Goal: Information Seeking & Learning: Find specific page/section

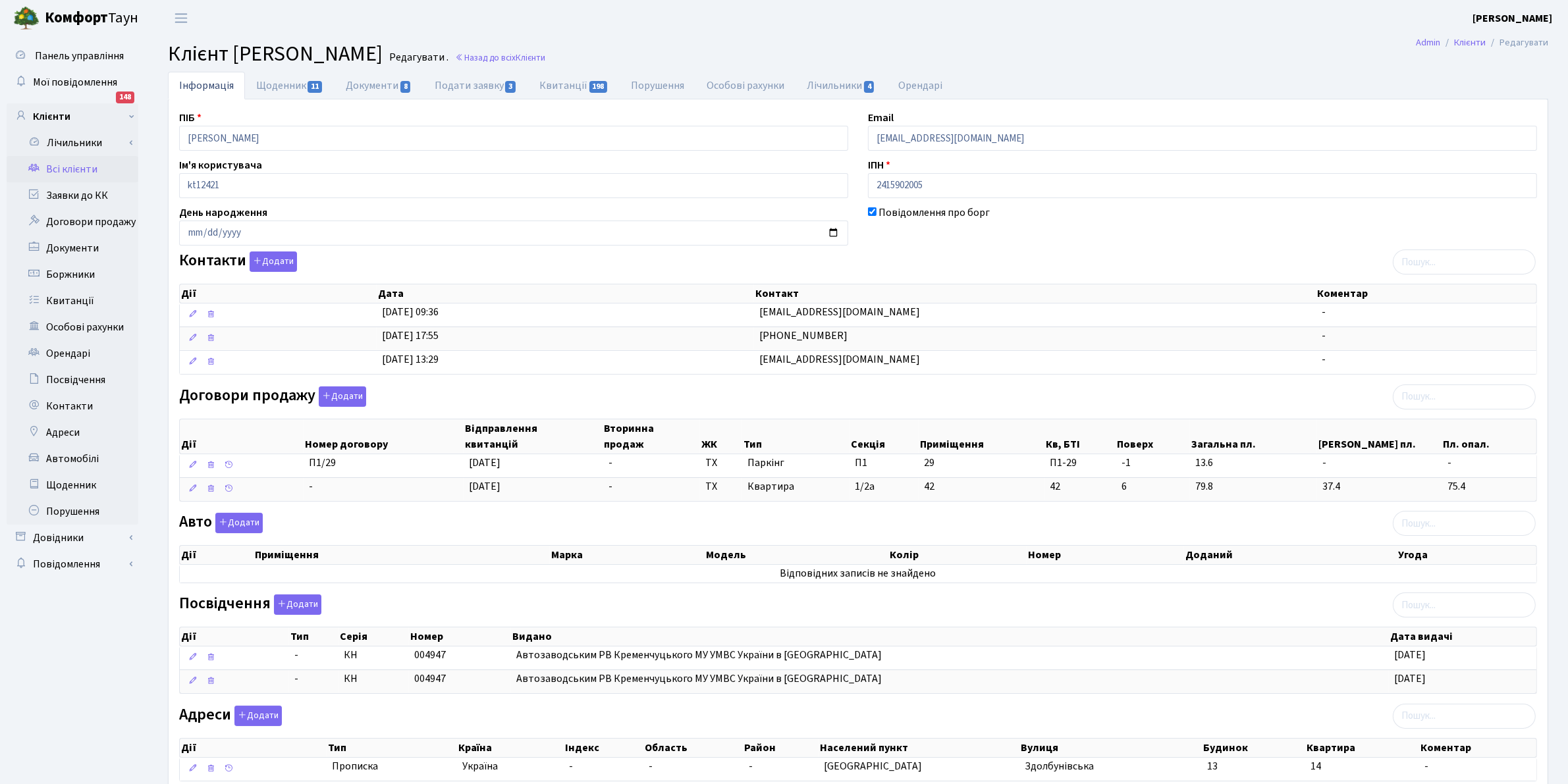
click at [85, 172] on link "Всі клієнти" at bounding box center [72, 169] width 132 height 27
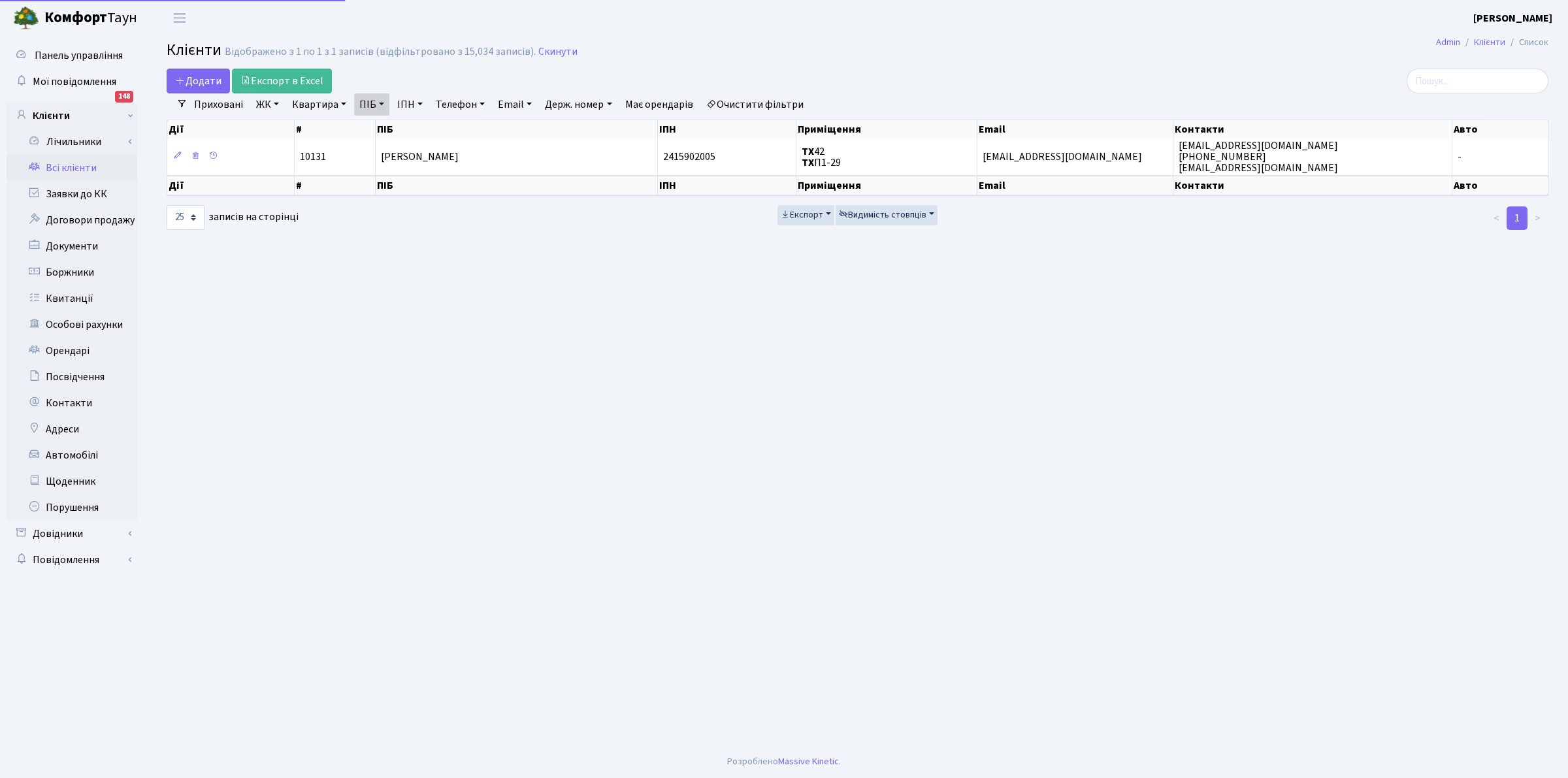
select select "25"
click at [73, 301] on link "Квитанції" at bounding box center [72, 299] width 131 height 27
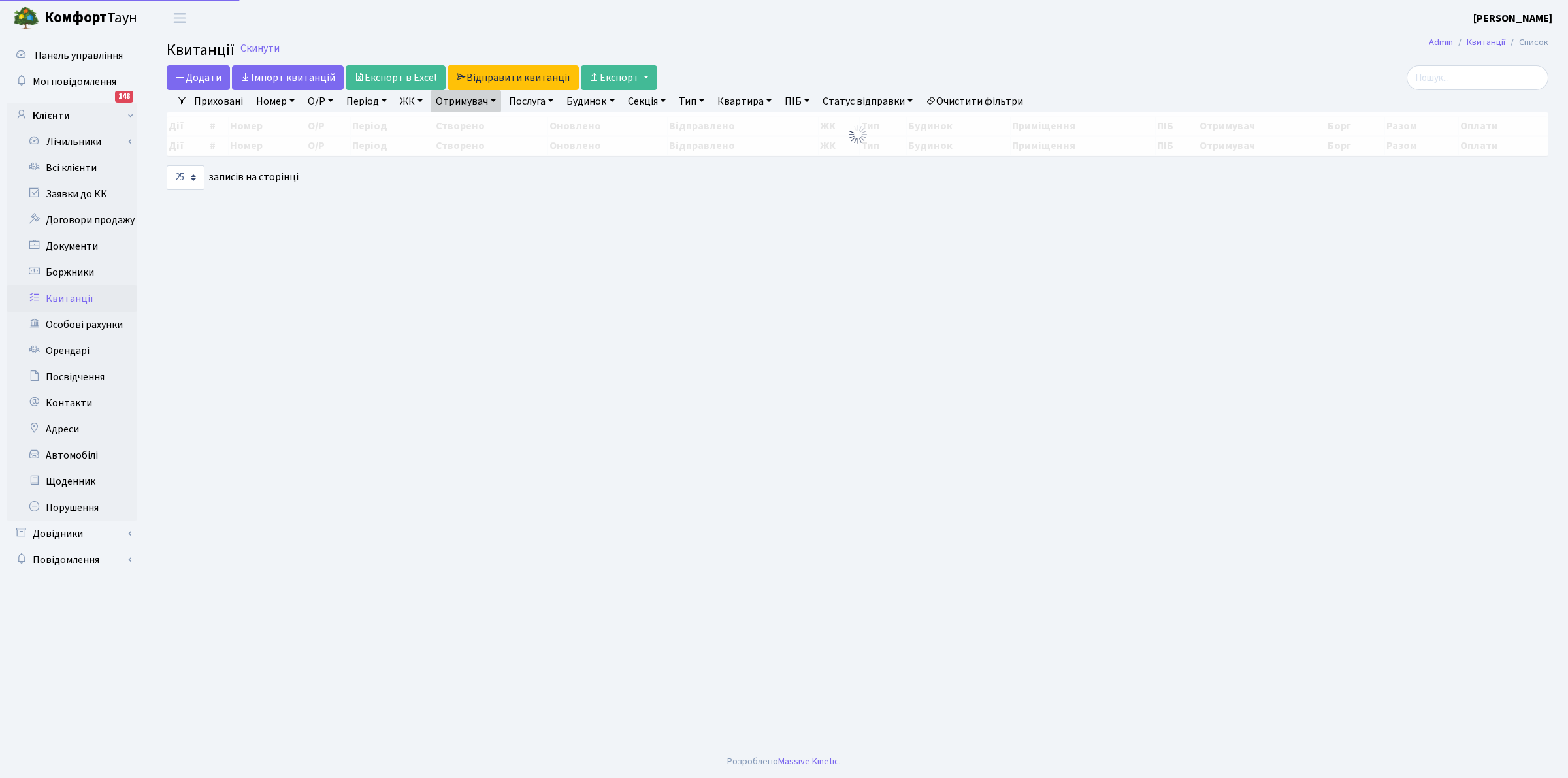
select select "25"
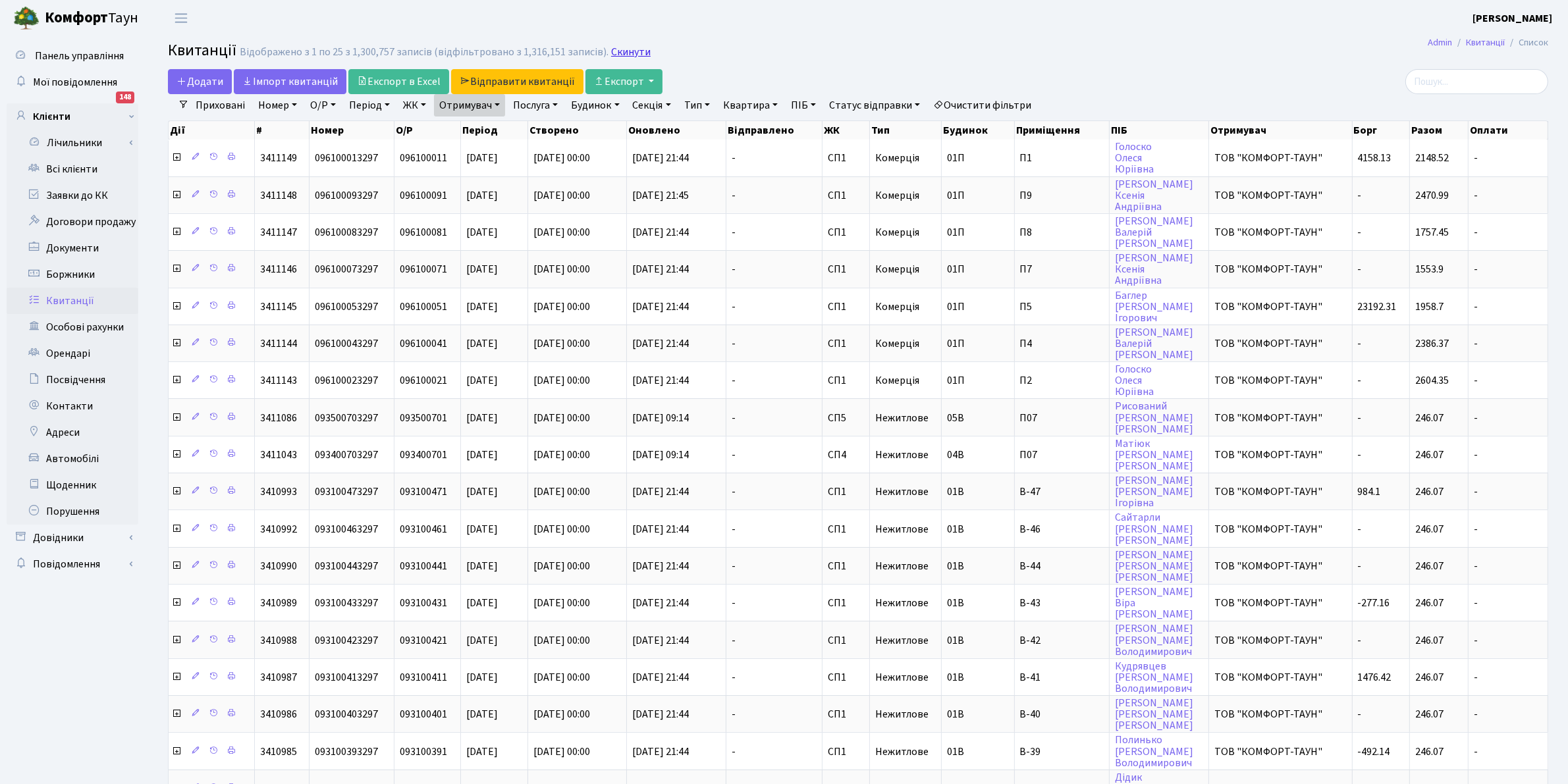
click at [627, 58] on link "Скинути" at bounding box center [630, 52] width 40 height 13
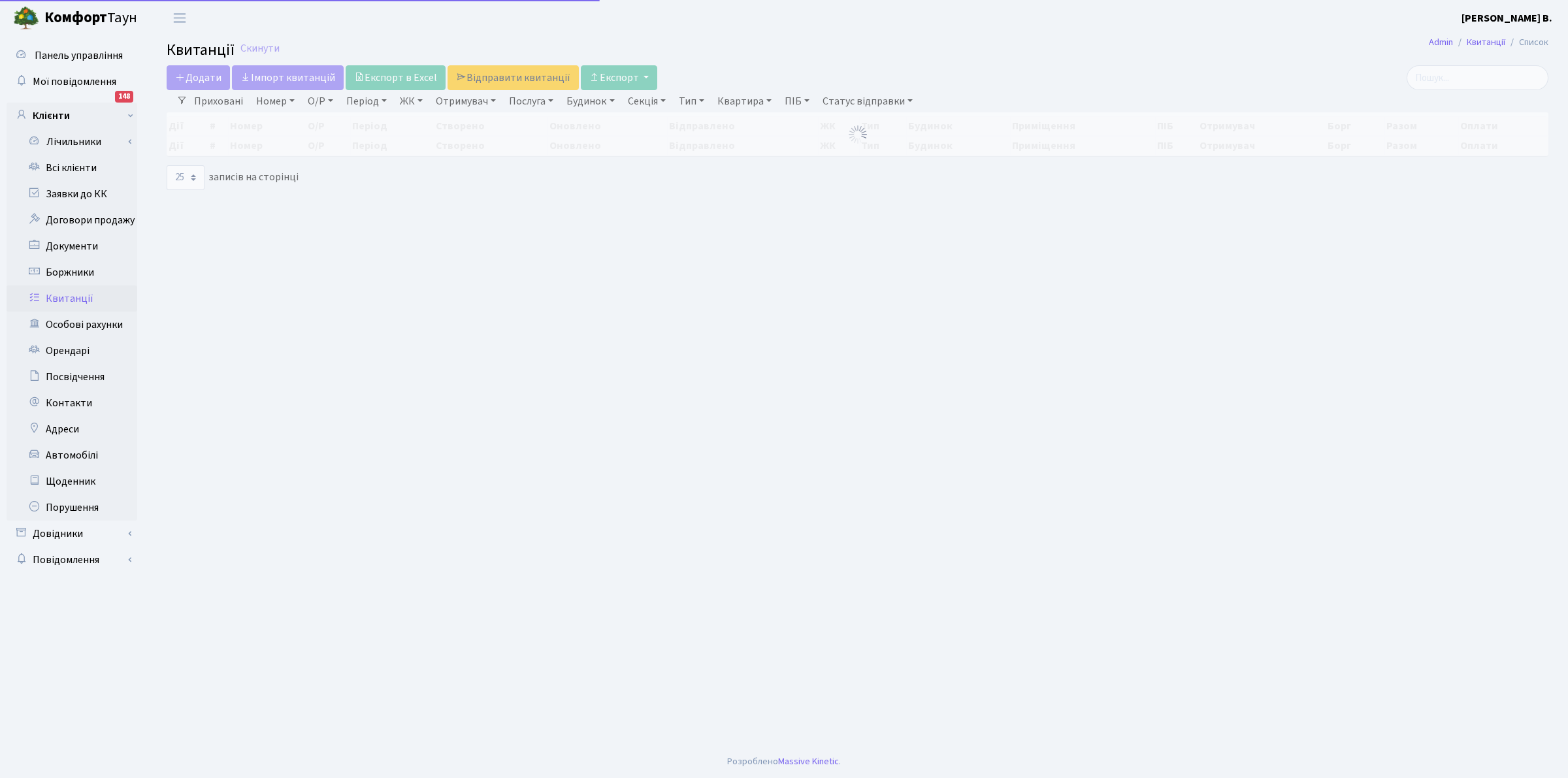
select select "25"
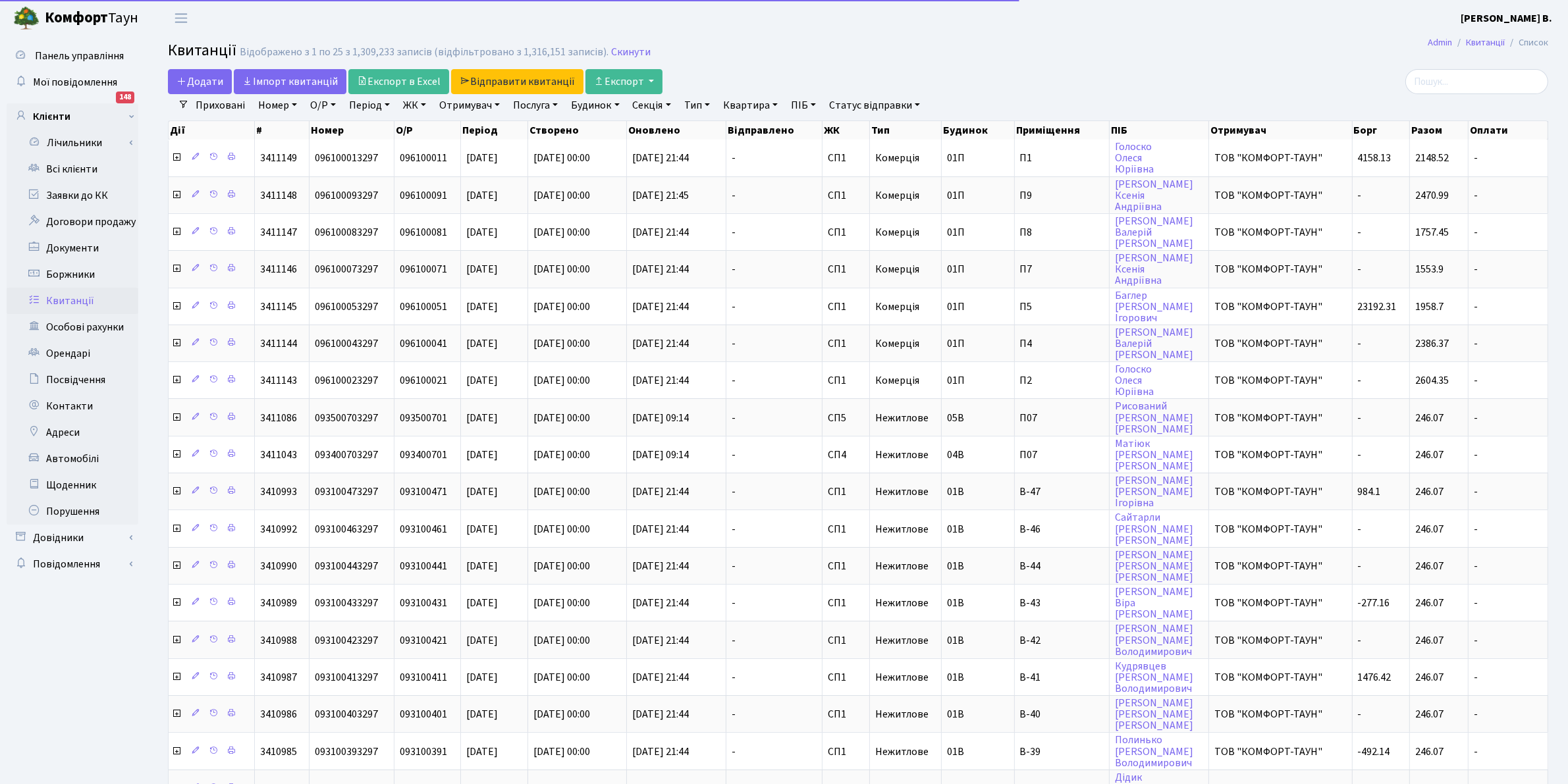
click at [752, 101] on link "Квартира" at bounding box center [750, 105] width 66 height 22
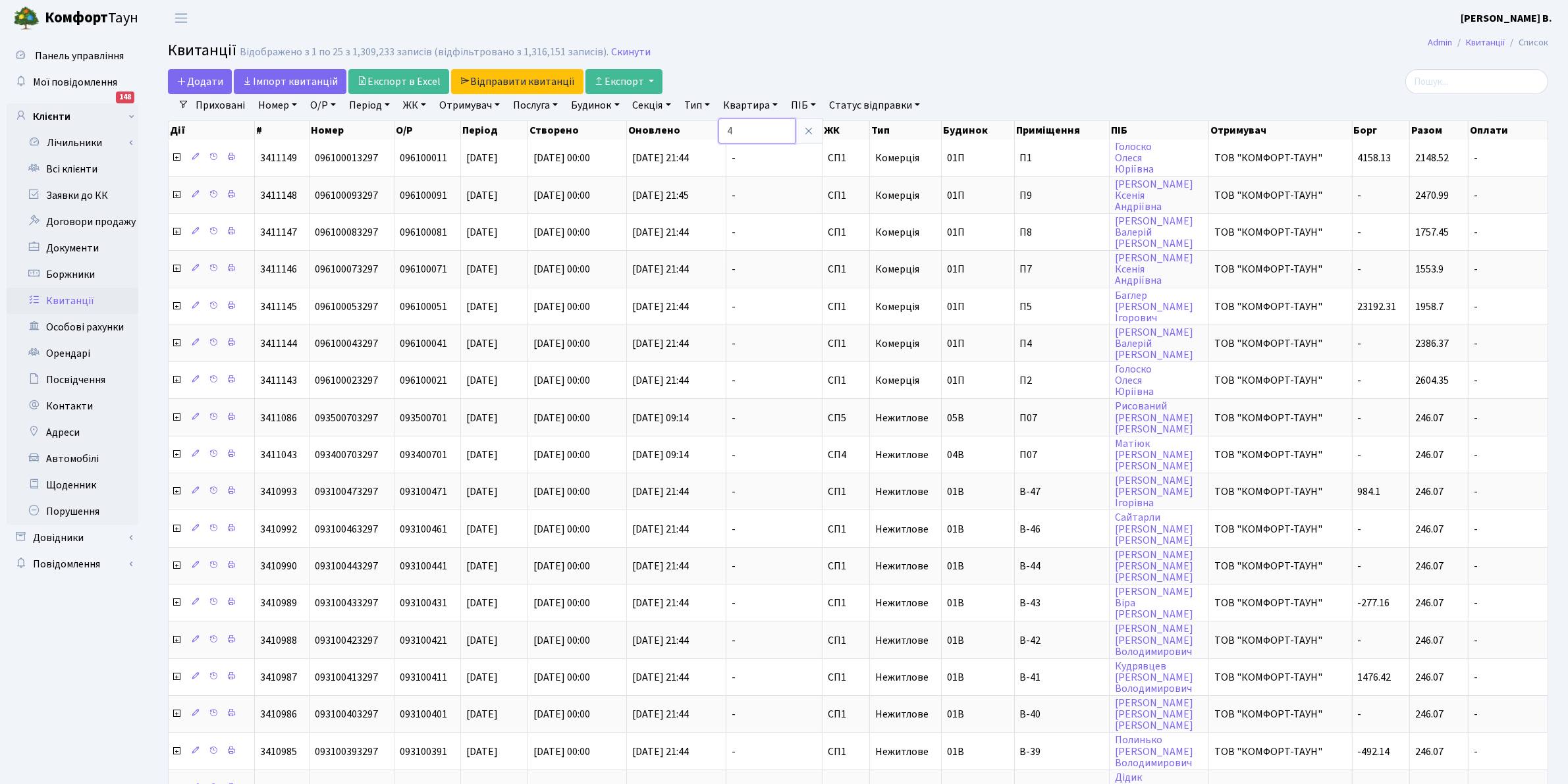
type input "42"
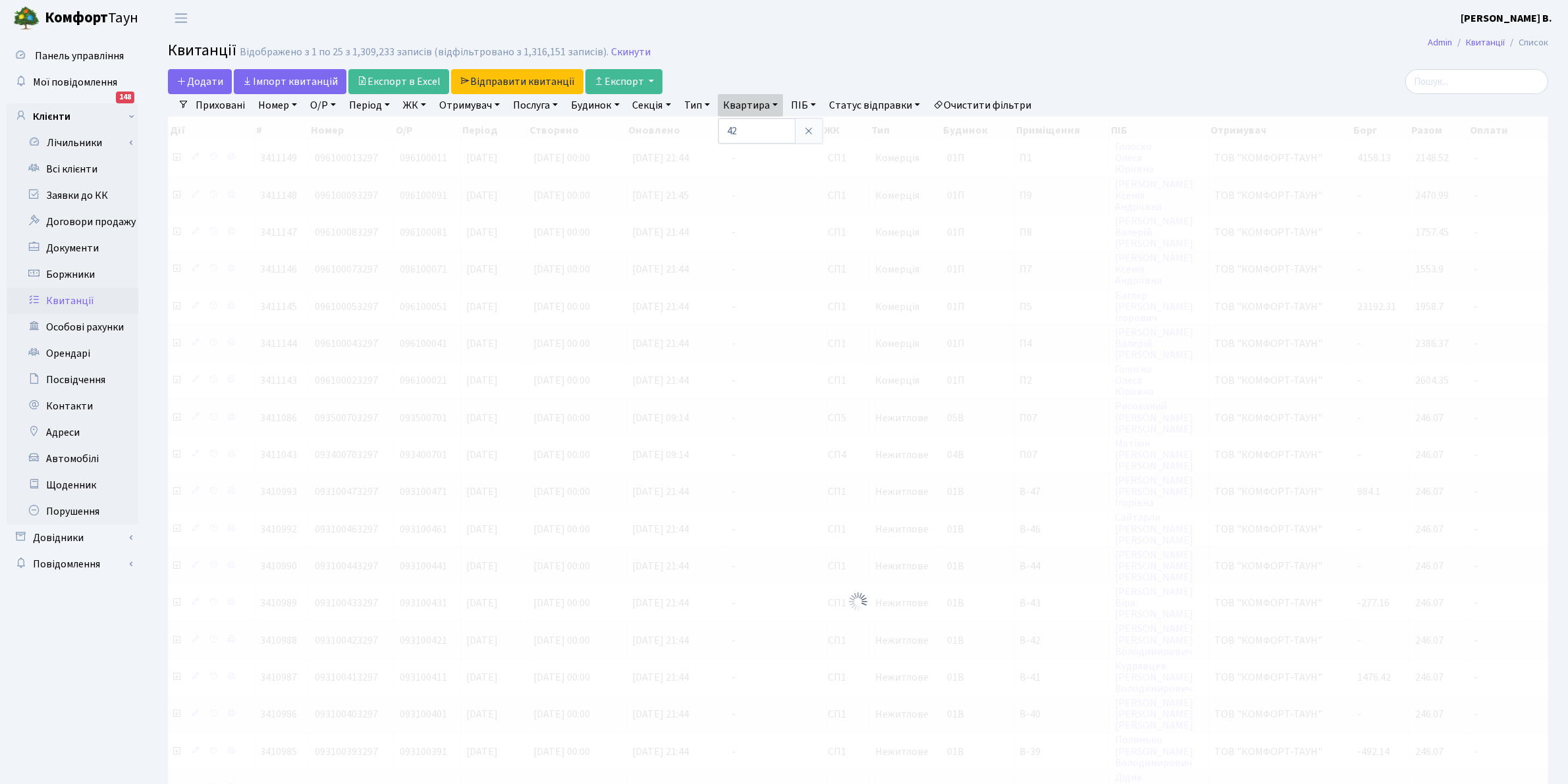
click at [413, 104] on link "ЖК" at bounding box center [414, 105] width 34 height 22
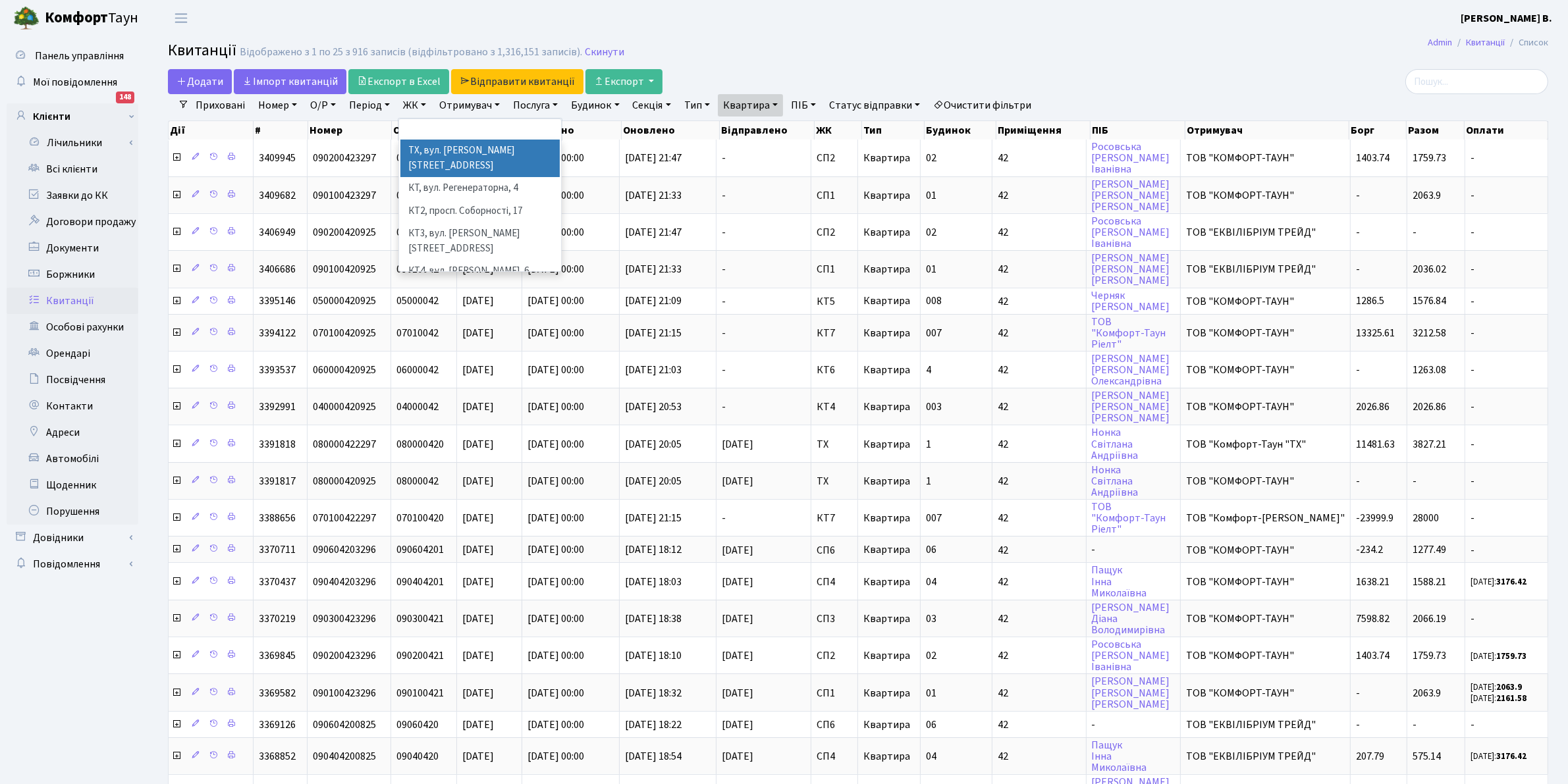
click at [479, 158] on li "ТХ, вул. [PERSON_NAME], 1/2" at bounding box center [480, 159] width 160 height 38
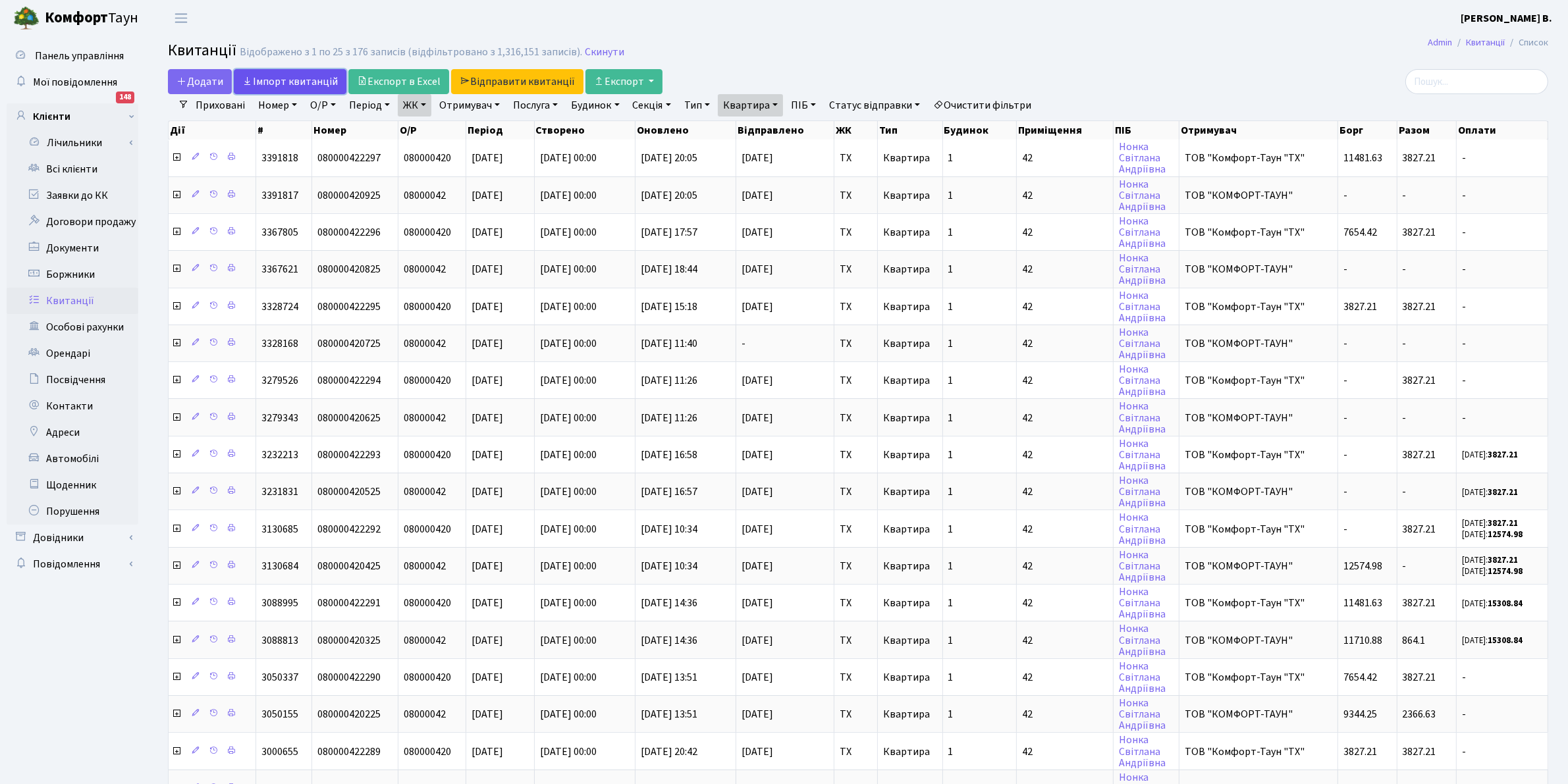
click at [249, 83] on icon at bounding box center [248, 81] width 10 height 10
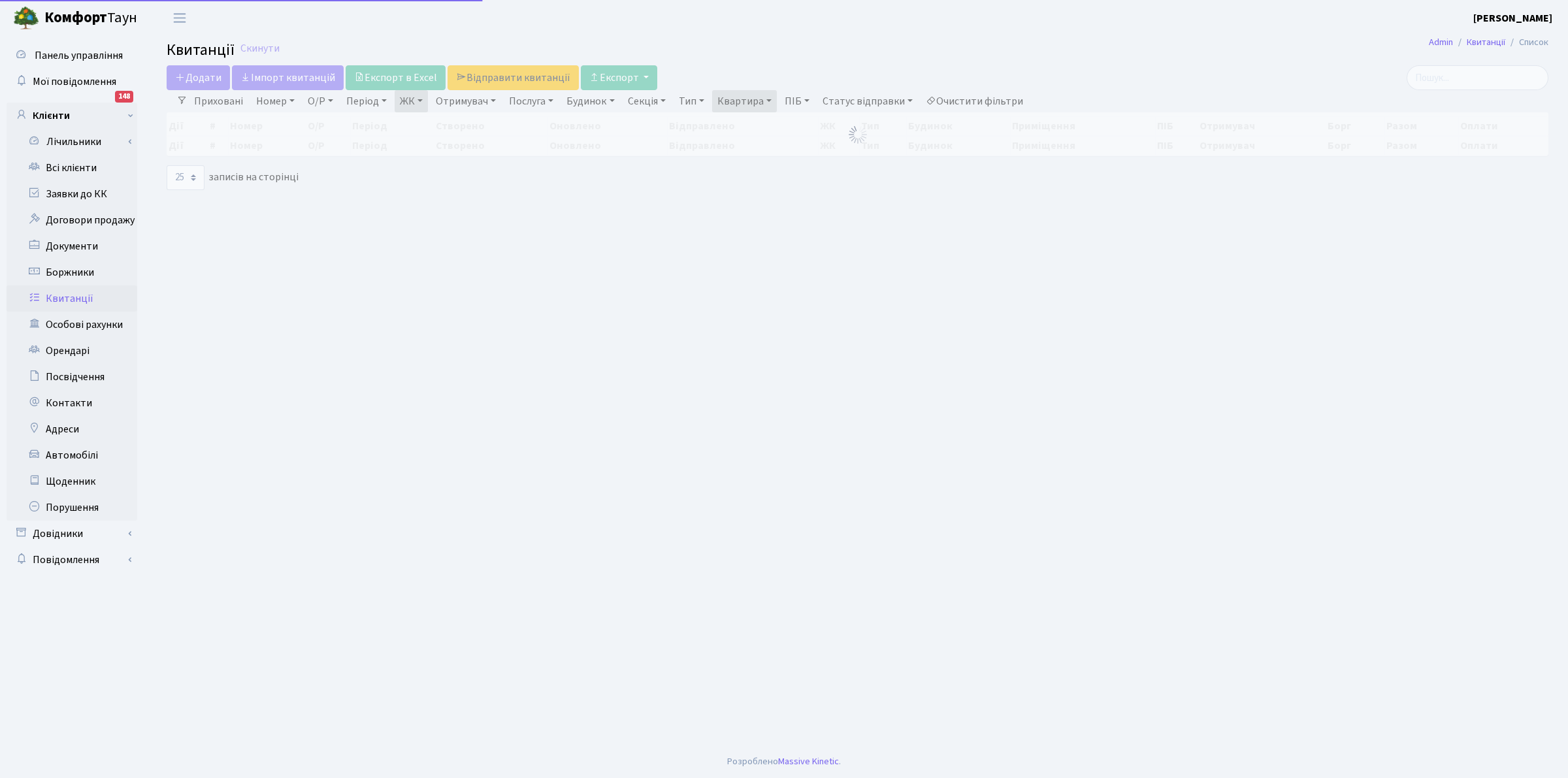
select select "25"
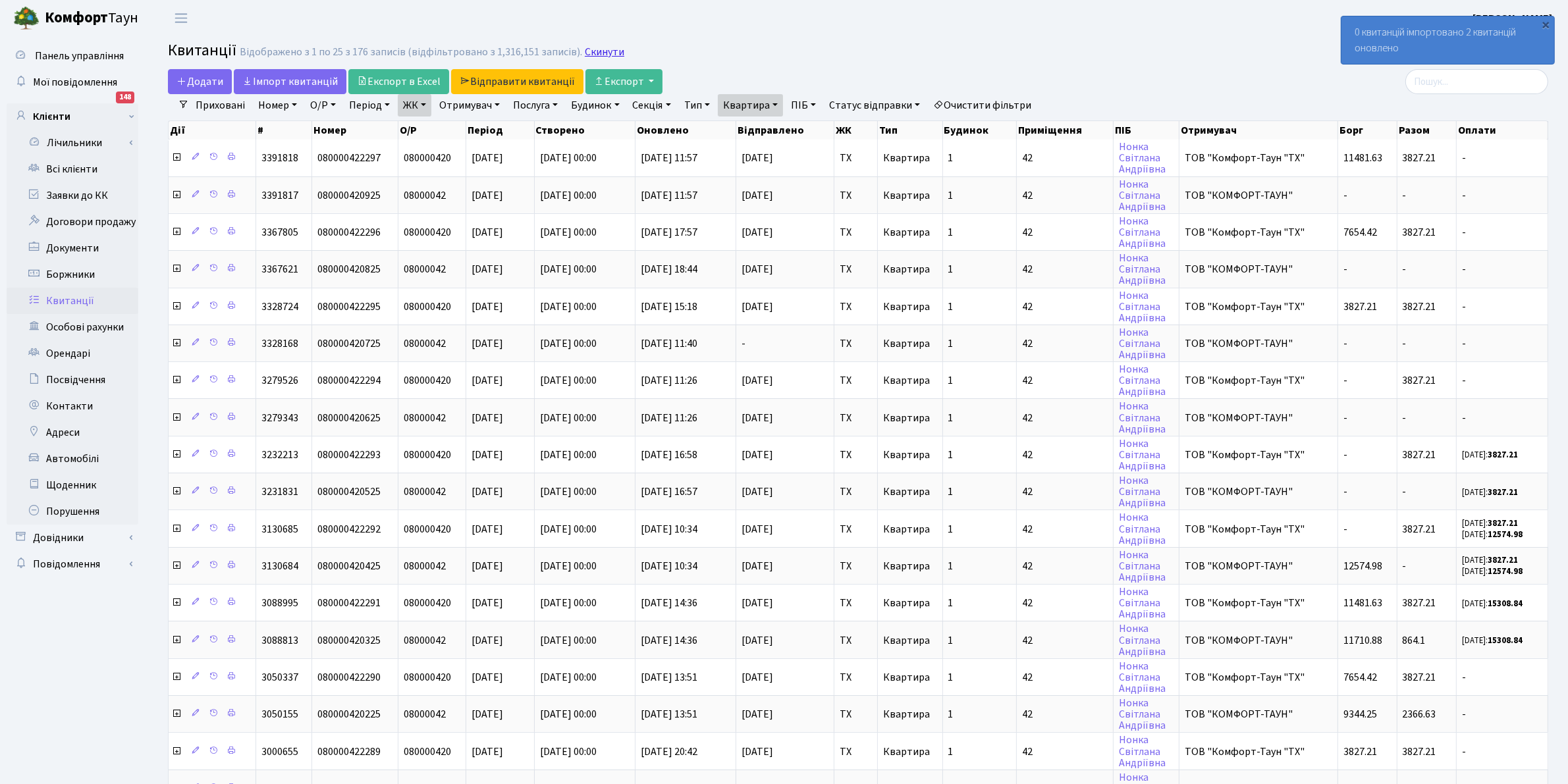
click at [598, 56] on link "Скинути" at bounding box center [605, 52] width 40 height 13
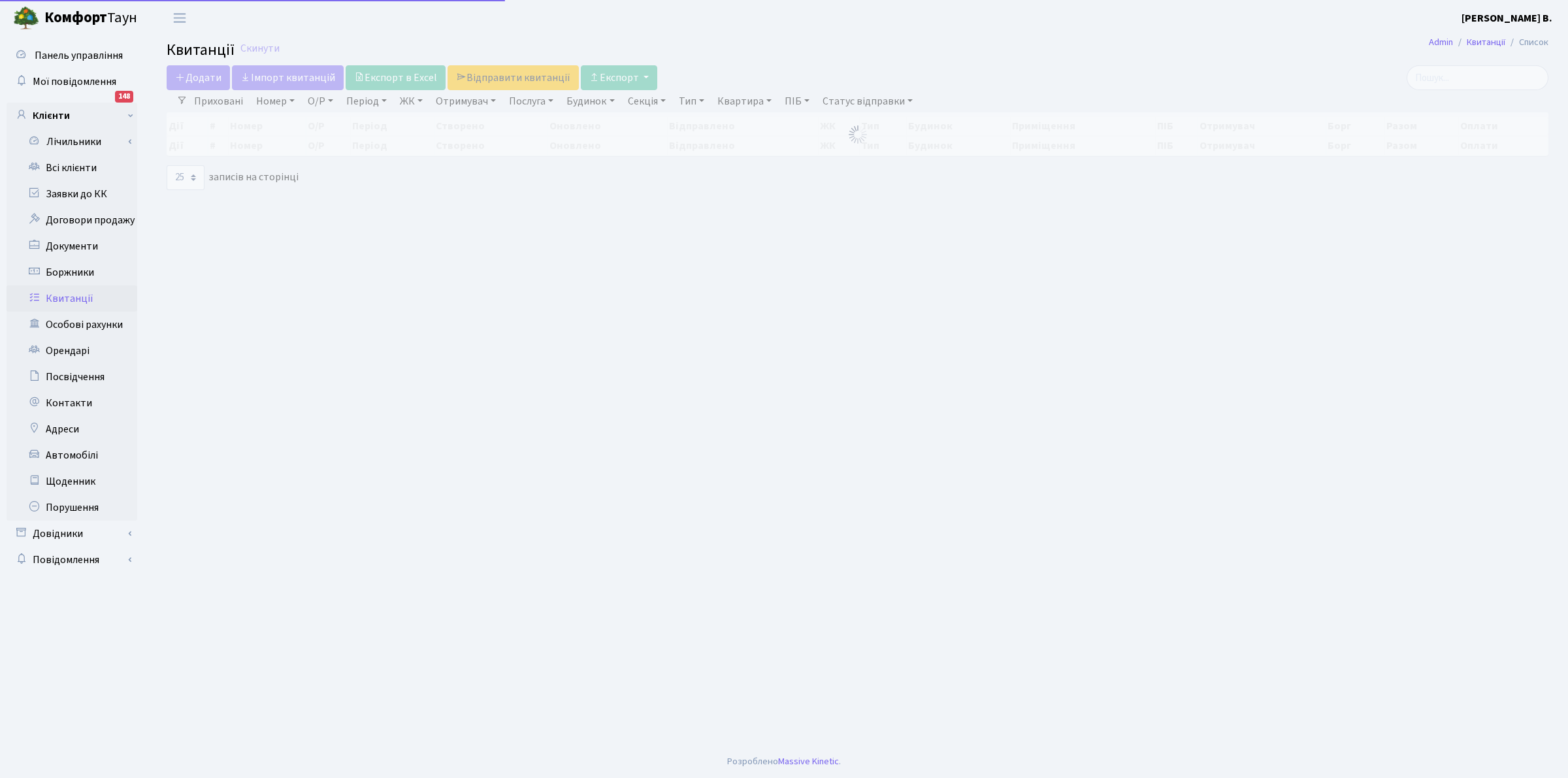
select select "25"
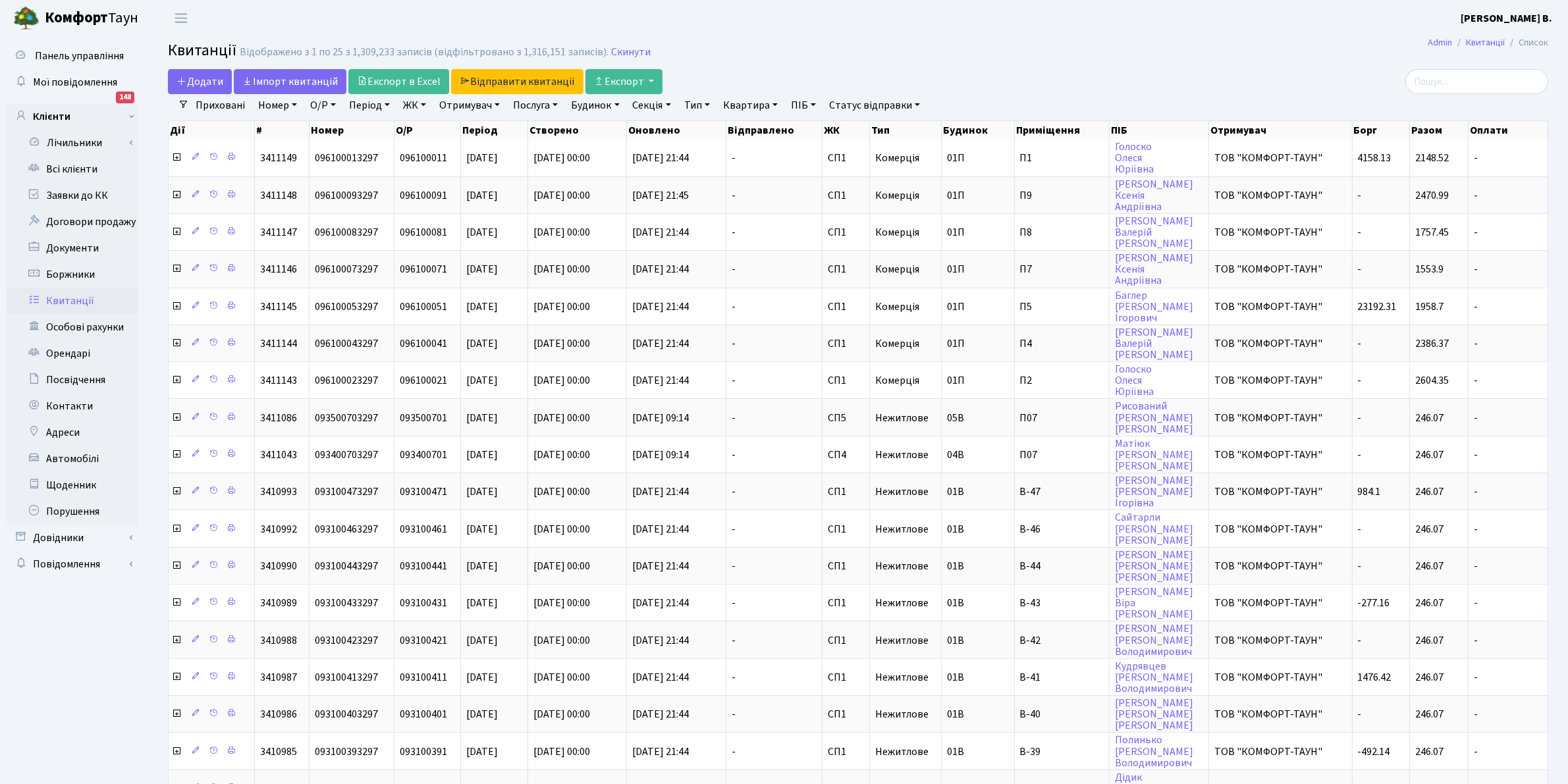
click at [744, 105] on link "Квартира" at bounding box center [750, 105] width 66 height 22
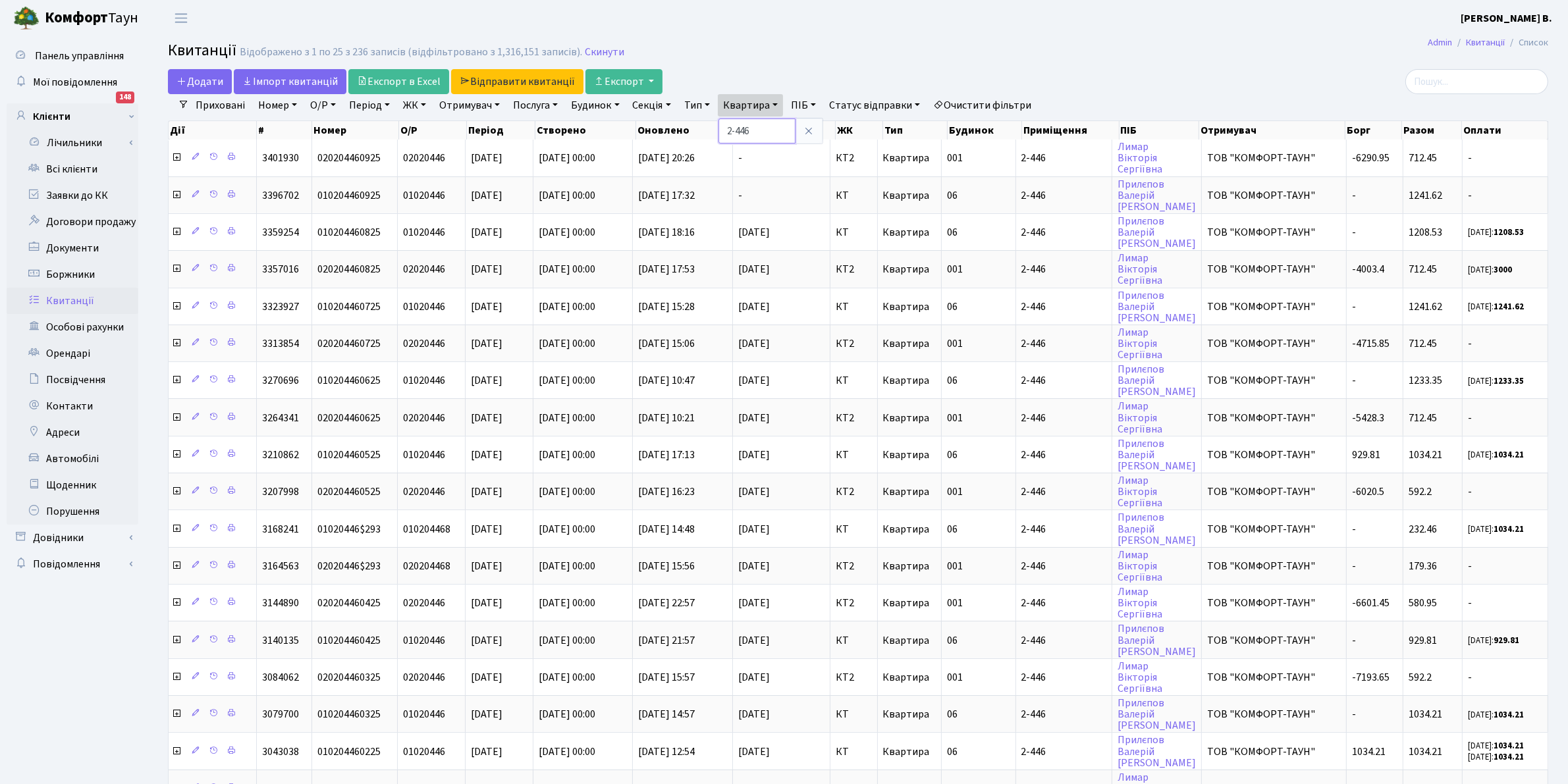
click at [770, 132] on input "2-446" at bounding box center [756, 130] width 77 height 25
type input "2"
type input "4"
type input "5-225"
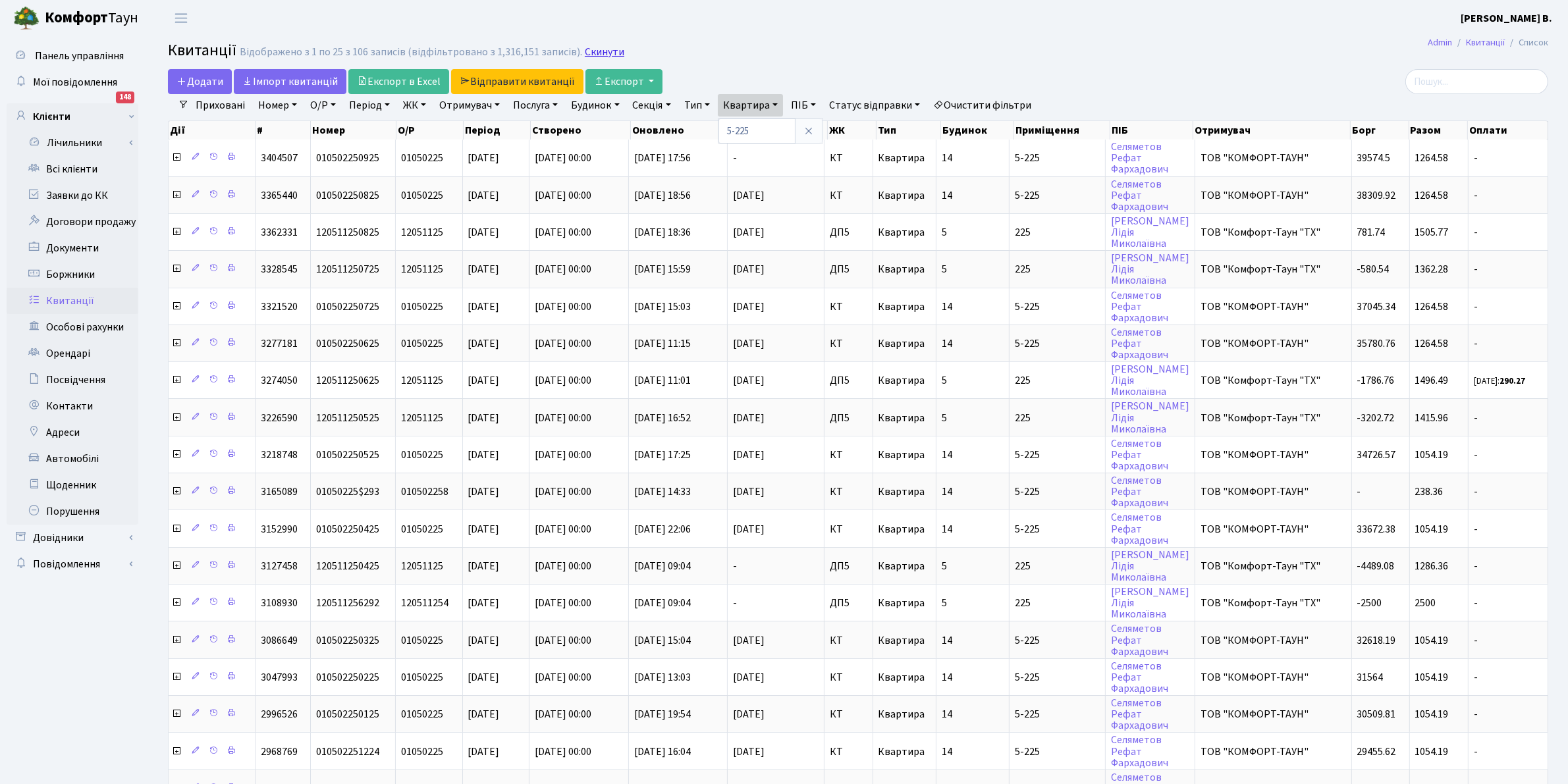
click at [600, 58] on link "Скинути" at bounding box center [605, 52] width 40 height 13
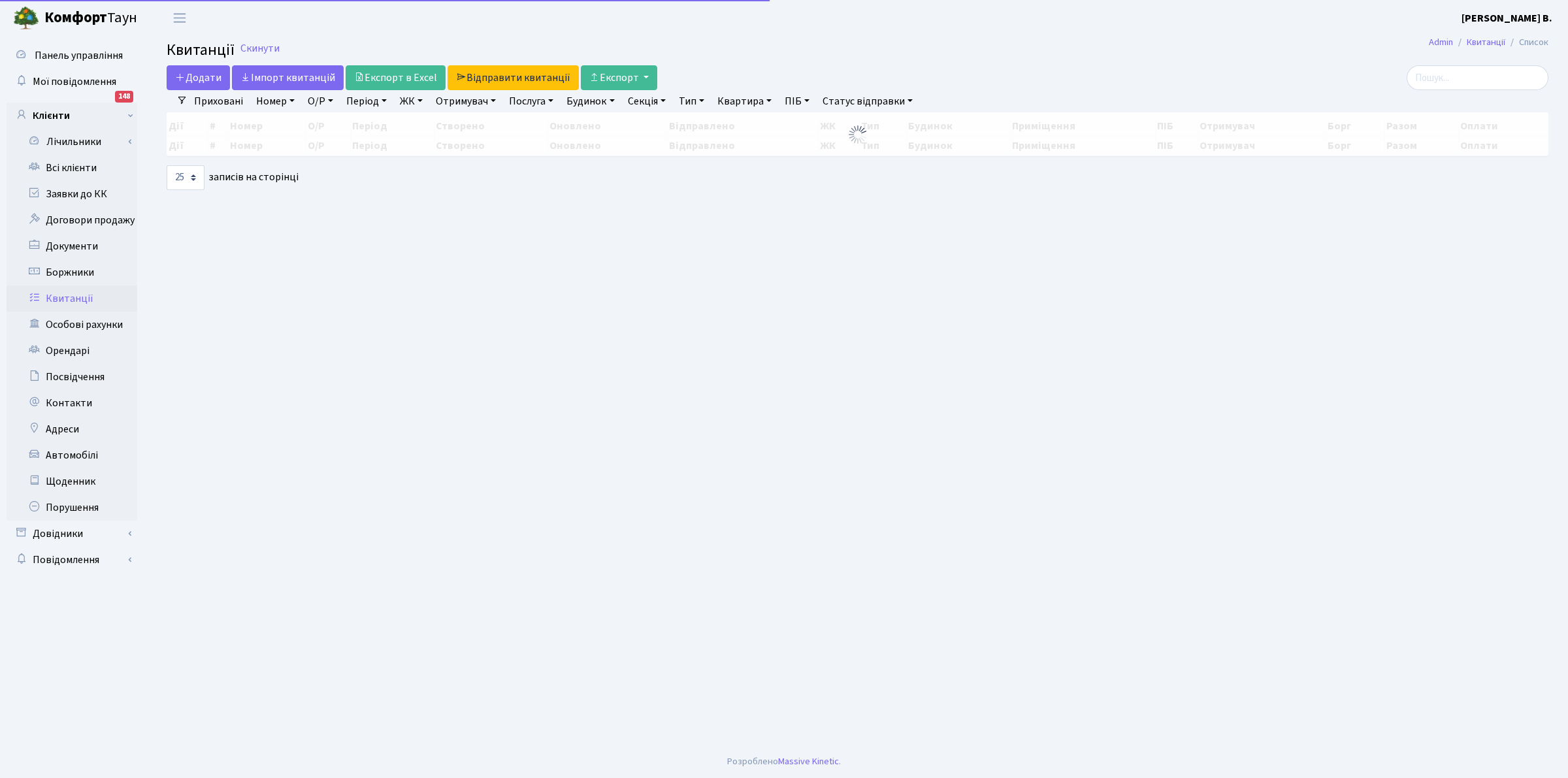
select select "25"
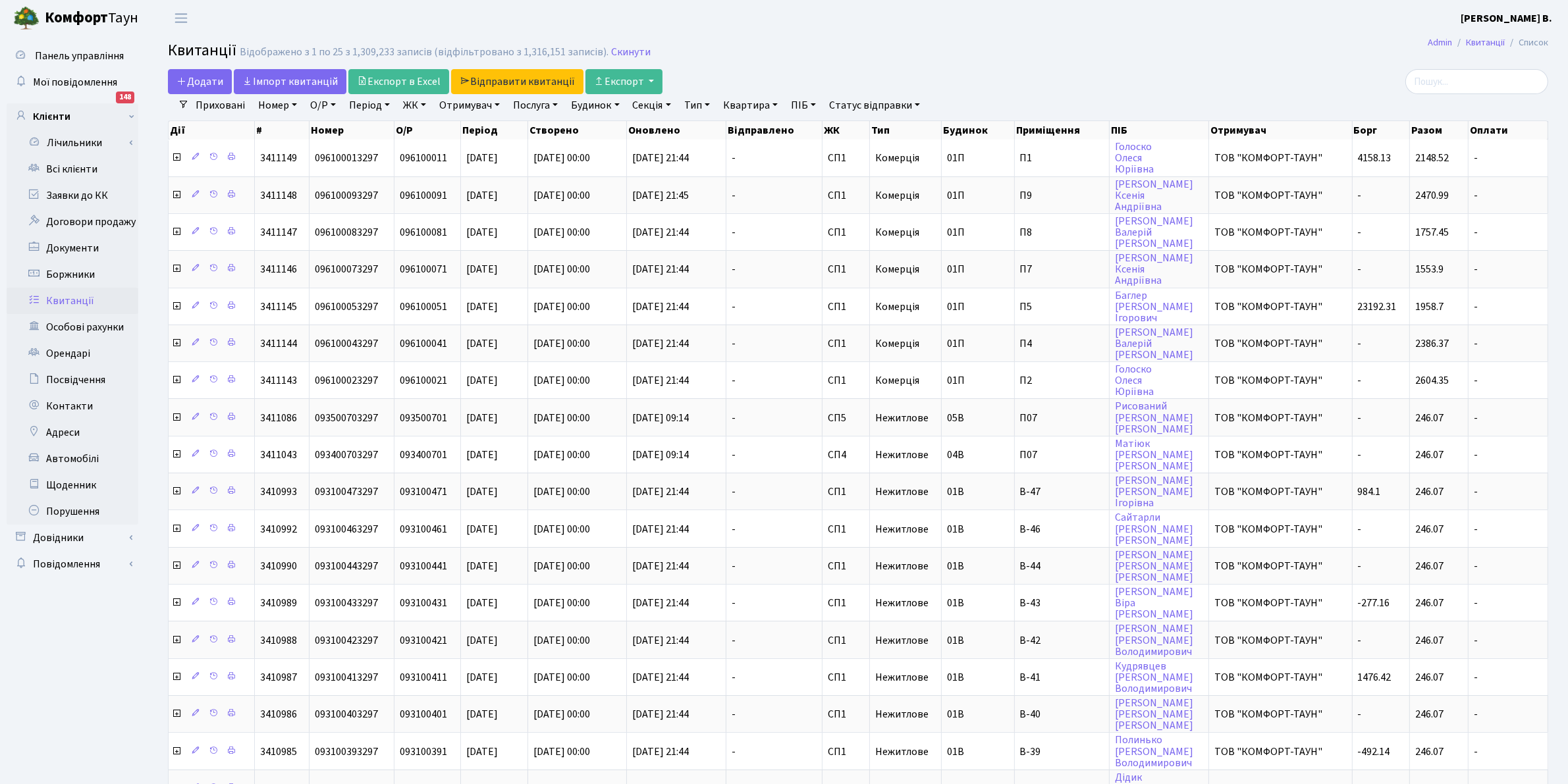
click at [754, 99] on link "Квартира" at bounding box center [750, 105] width 66 height 22
type input "12-54"
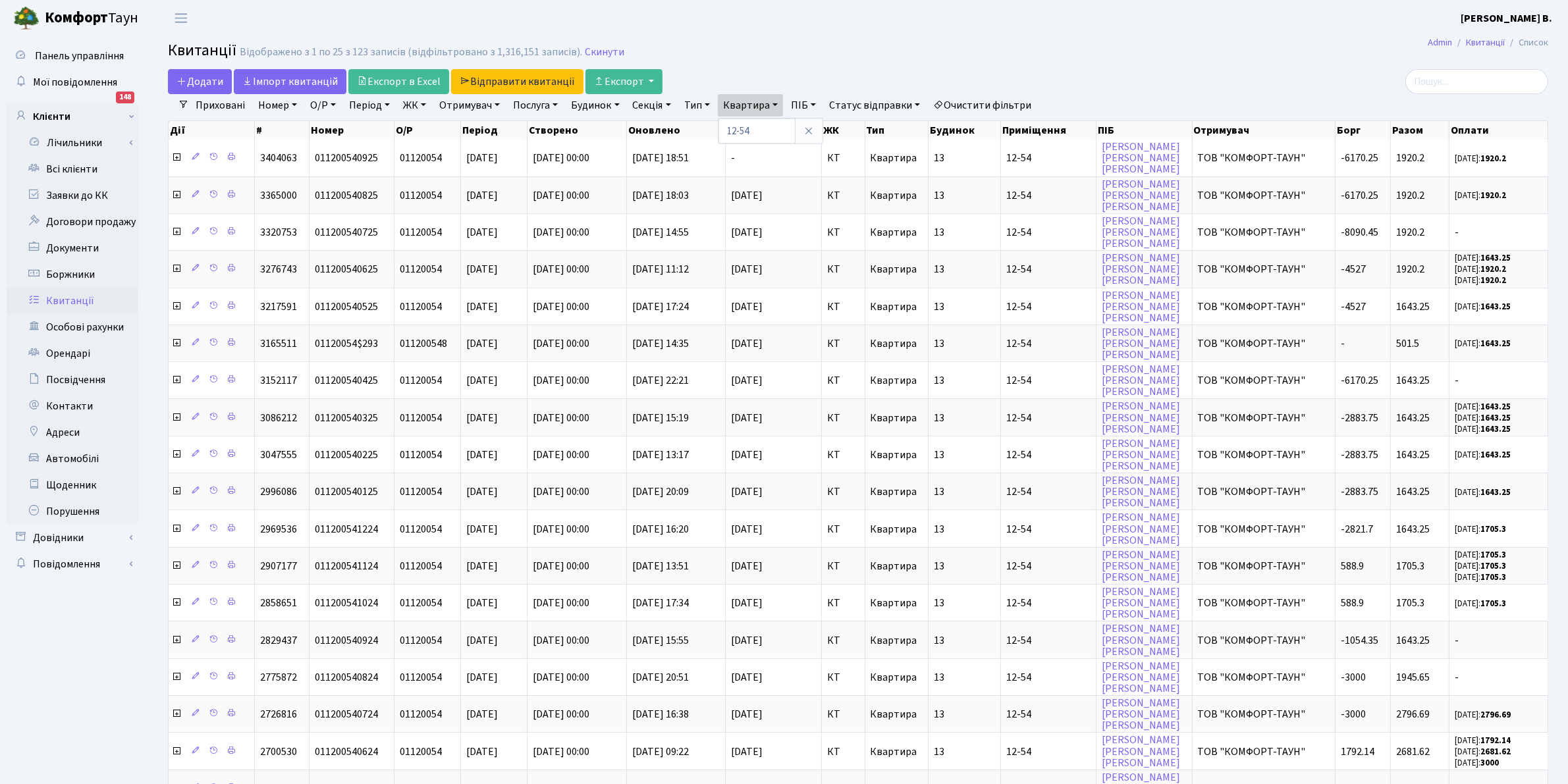
click at [1077, 60] on h2 "Квитанції Відображено з 1 по 25 з 123 записів (відфільтровано з 1,316,151 запис…" at bounding box center [858, 53] width 1380 height 22
click at [377, 84] on link "Експорт в Excel" at bounding box center [398, 81] width 101 height 25
click at [280, 76] on link "Iмпорт квитанцій" at bounding box center [290, 81] width 113 height 25
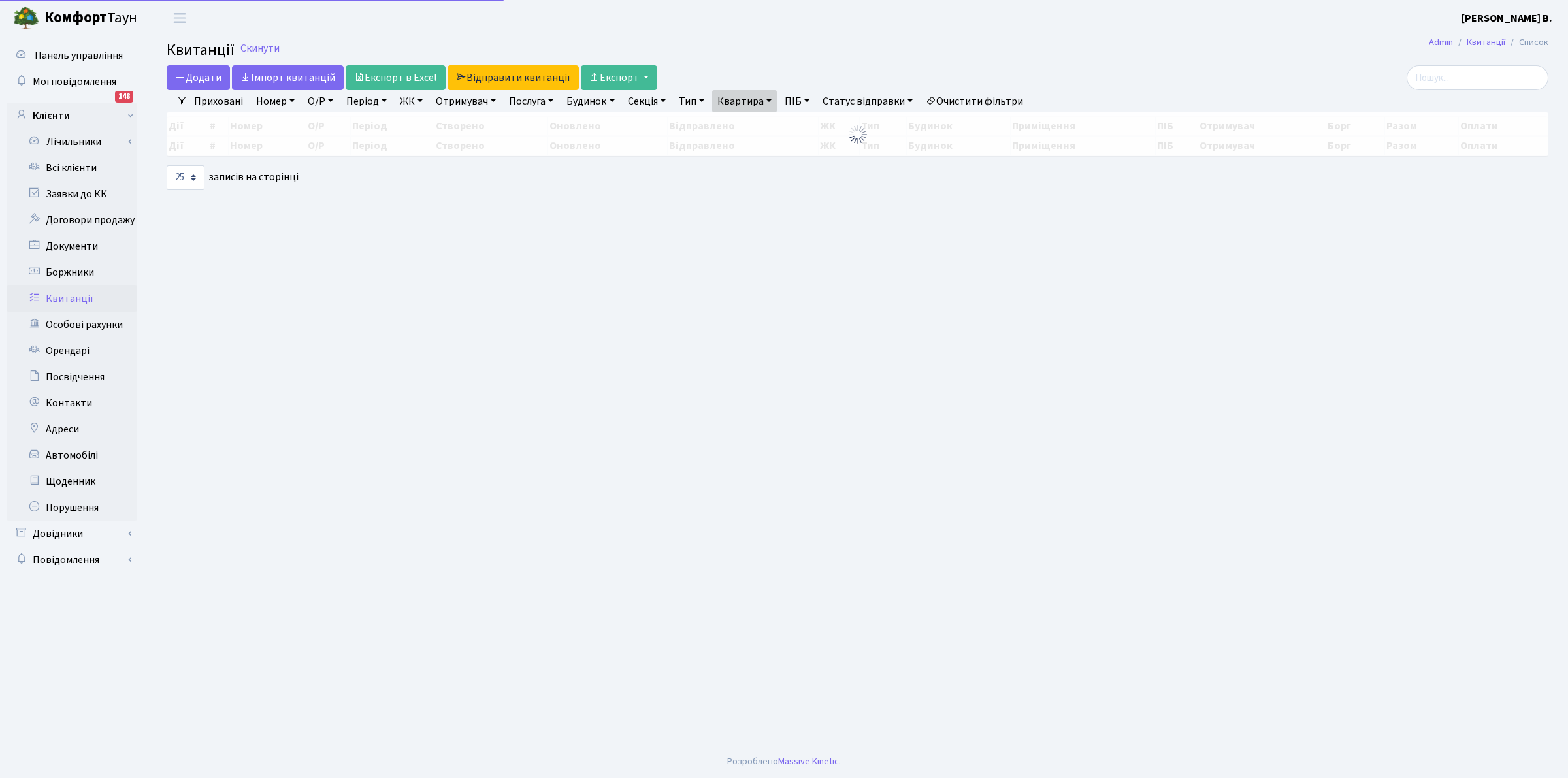
select select "25"
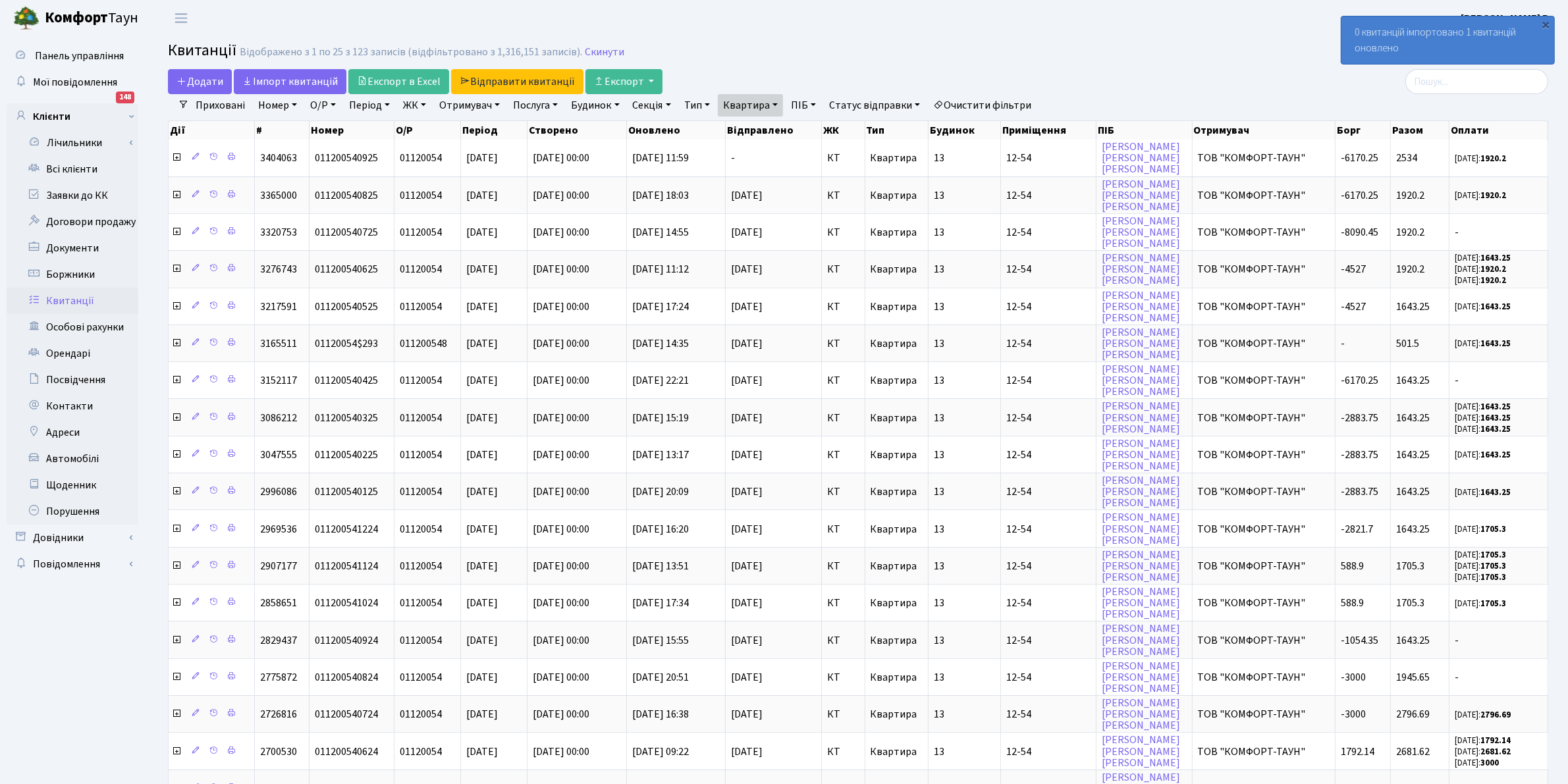
click at [821, 4] on header "Комфорт Таун Клишко І. В. Мій обліковий запис Вийти" at bounding box center [784, 18] width 1568 height 36
click at [972, 48] on h2 "Квитанції Відображено з 1 по 25 з 123 записів (відфільтровано з 1,316,151 запис…" at bounding box center [858, 53] width 1380 height 22
click at [1190, 52] on h2 "Квитанції Відображено з 1 по 25 з 123 записів (відфільтровано з 1,316,151 запис…" at bounding box center [858, 53] width 1380 height 22
click at [73, 166] on link "Всі клієнти" at bounding box center [72, 169] width 132 height 27
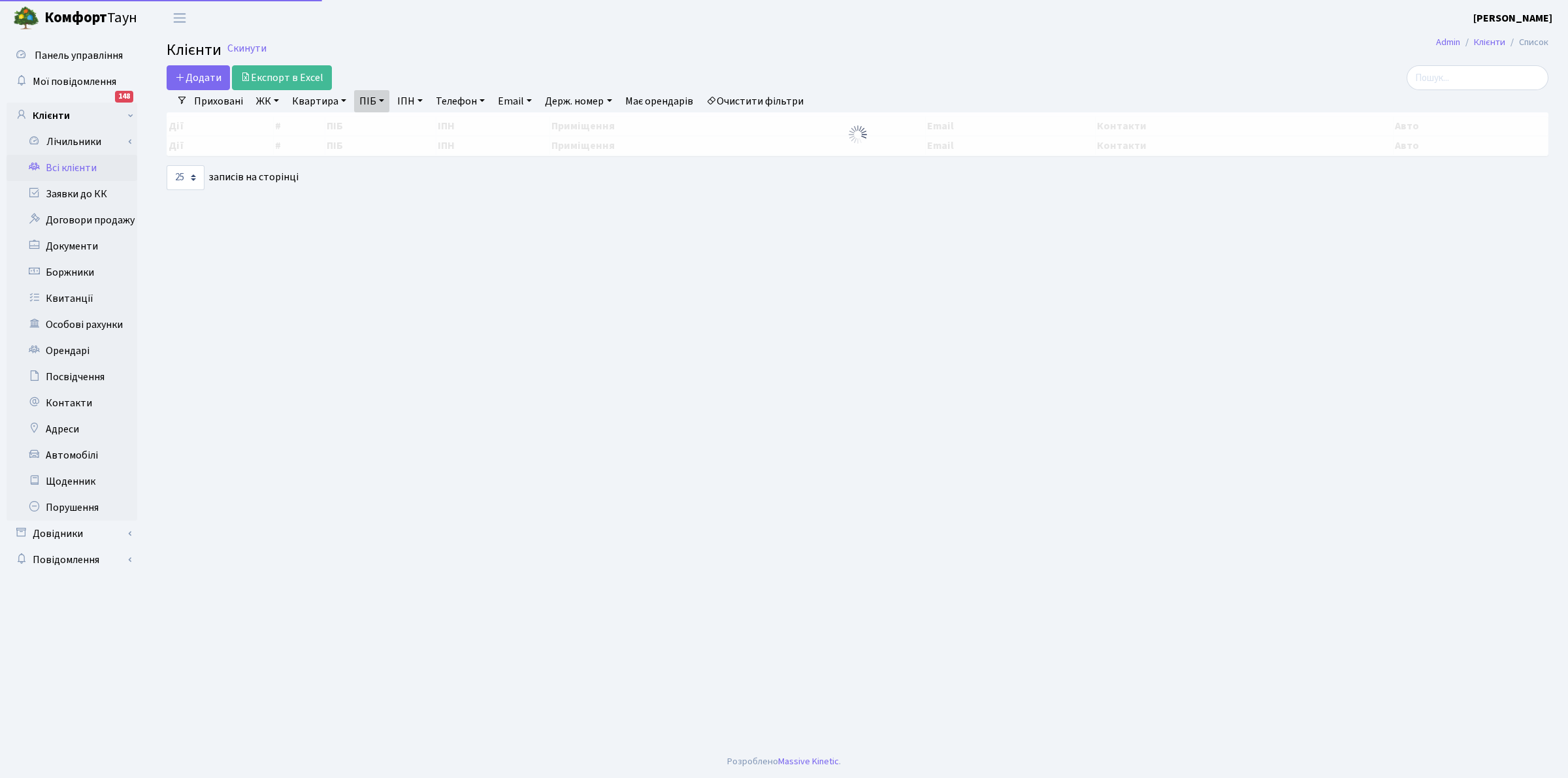
select select "25"
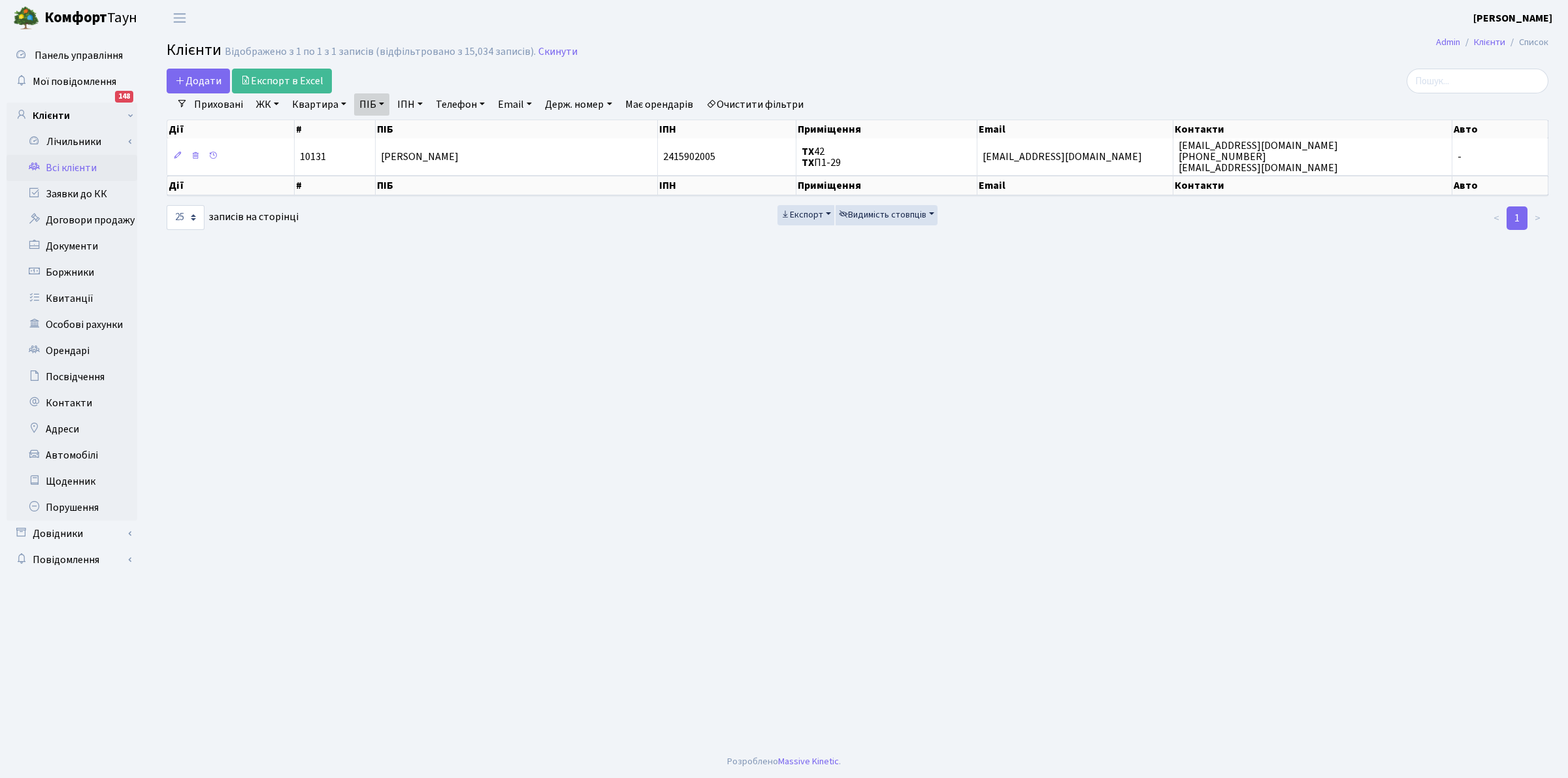
click at [752, 106] on link "Очистити фільтри" at bounding box center [755, 104] width 108 height 22
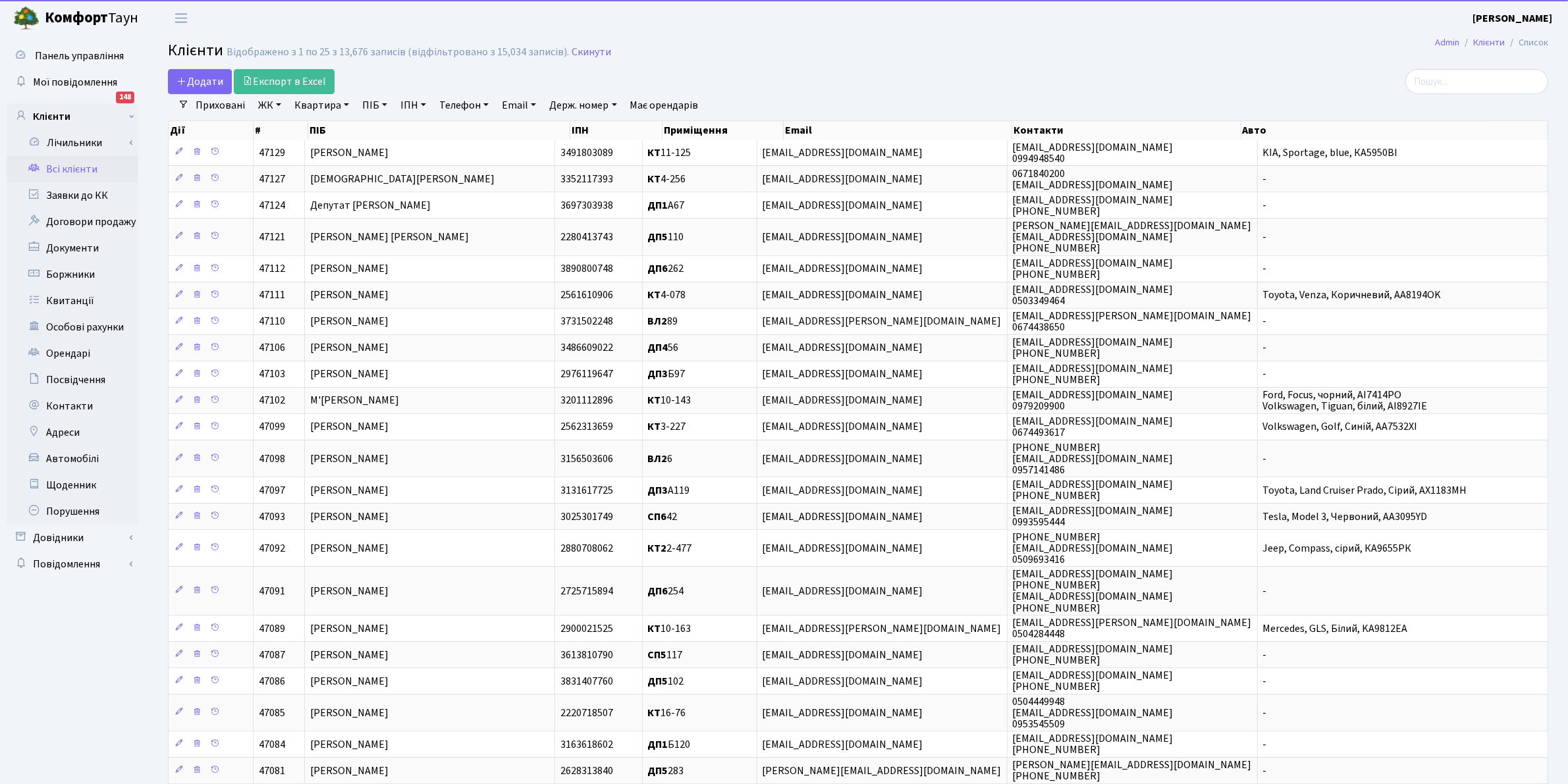
click at [373, 102] on link "ПІБ" at bounding box center [374, 105] width 35 height 22
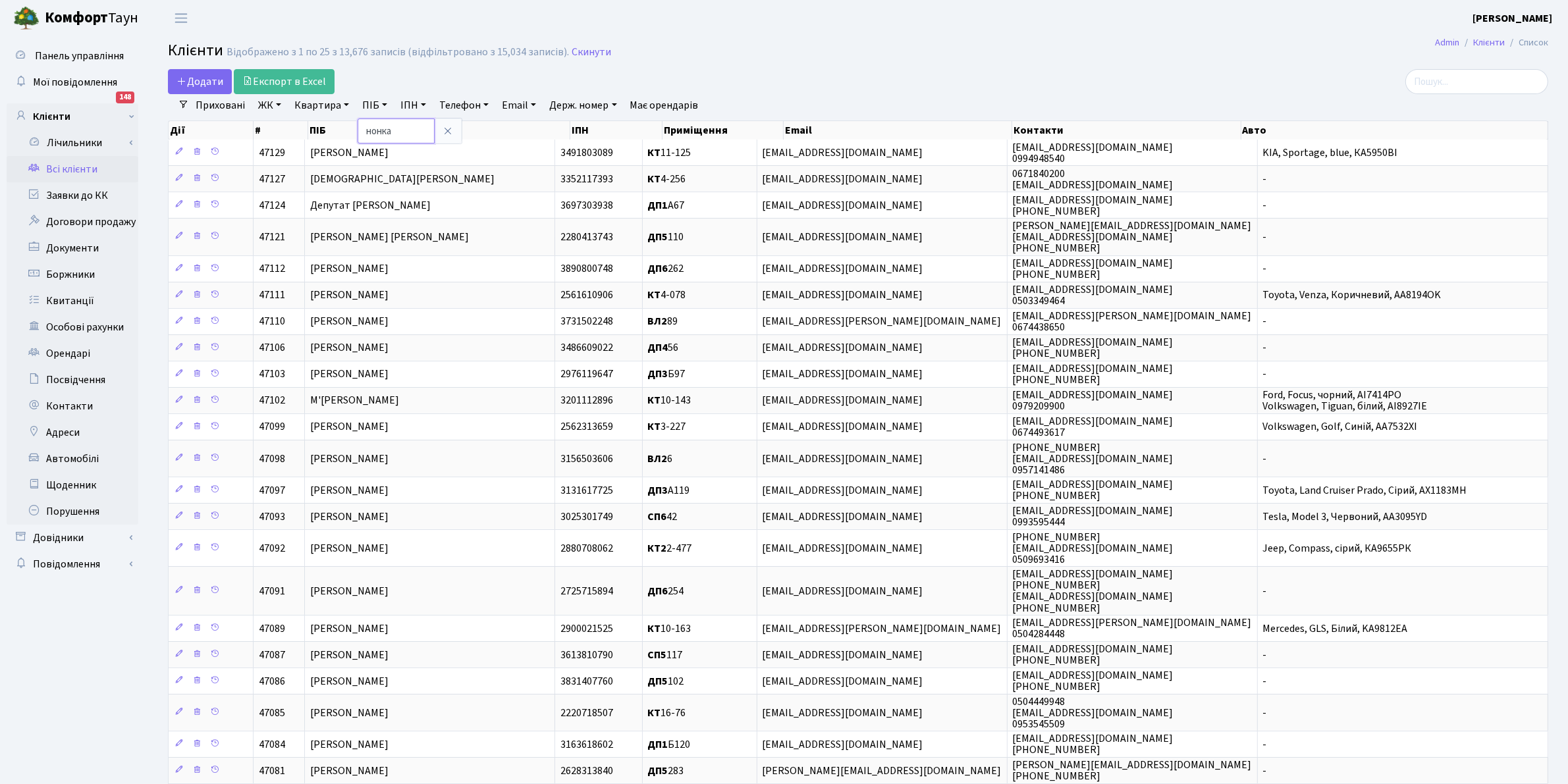
type input "нонка"
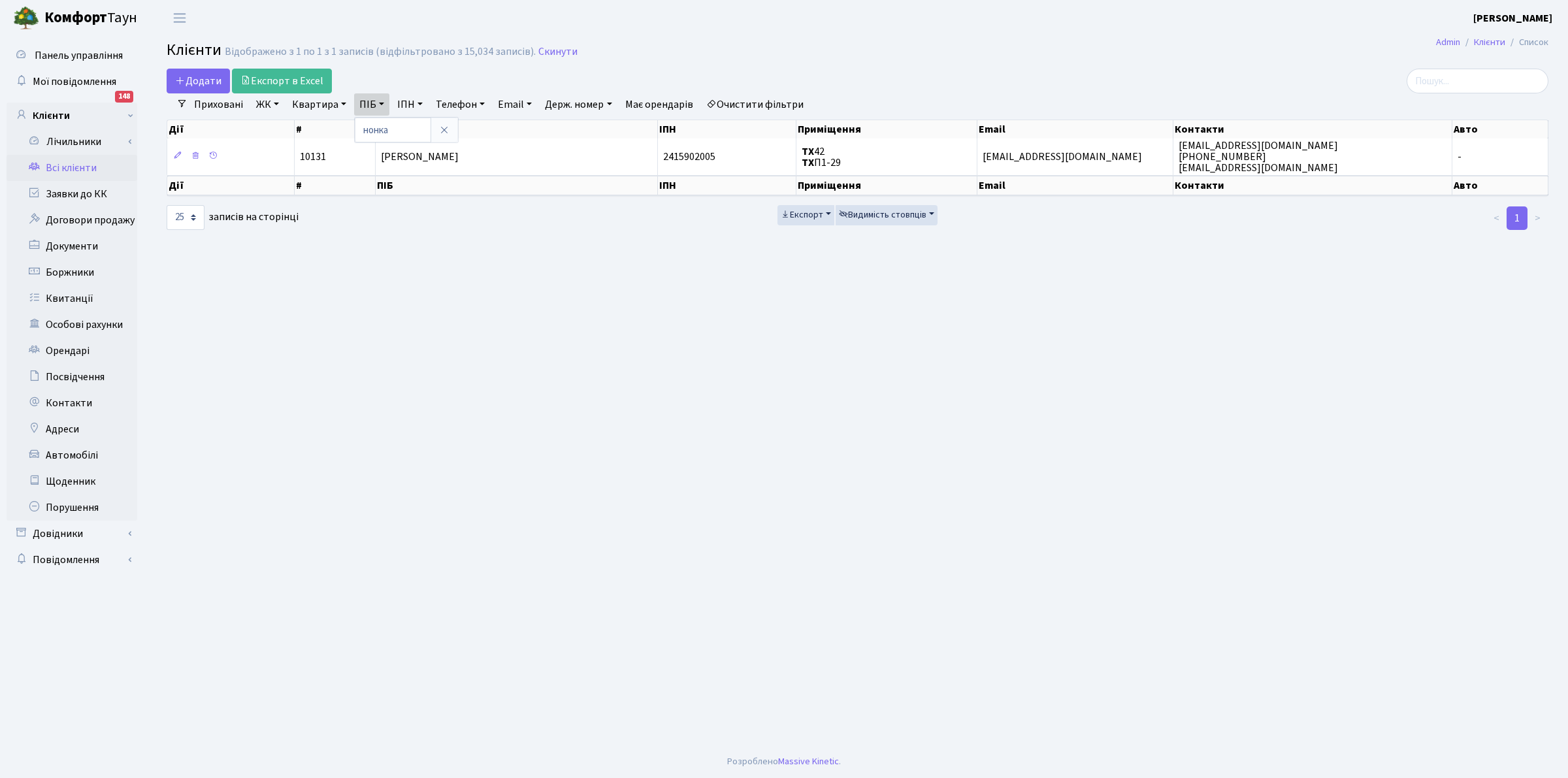
drag, startPoint x: 488, startPoint y: 618, endPoint x: 464, endPoint y: 764, distance: 148.0
click at [491, 618] on main "Admin Клієнти Список Клієнти Відображено з 1 по 1 з 1 записів (відфільтровано з…" at bounding box center [858, 390] width 1421 height 710
click at [318, 109] on link "Квартира" at bounding box center [319, 104] width 65 height 22
click at [547, 46] on link "Скинути" at bounding box center [558, 51] width 39 height 13
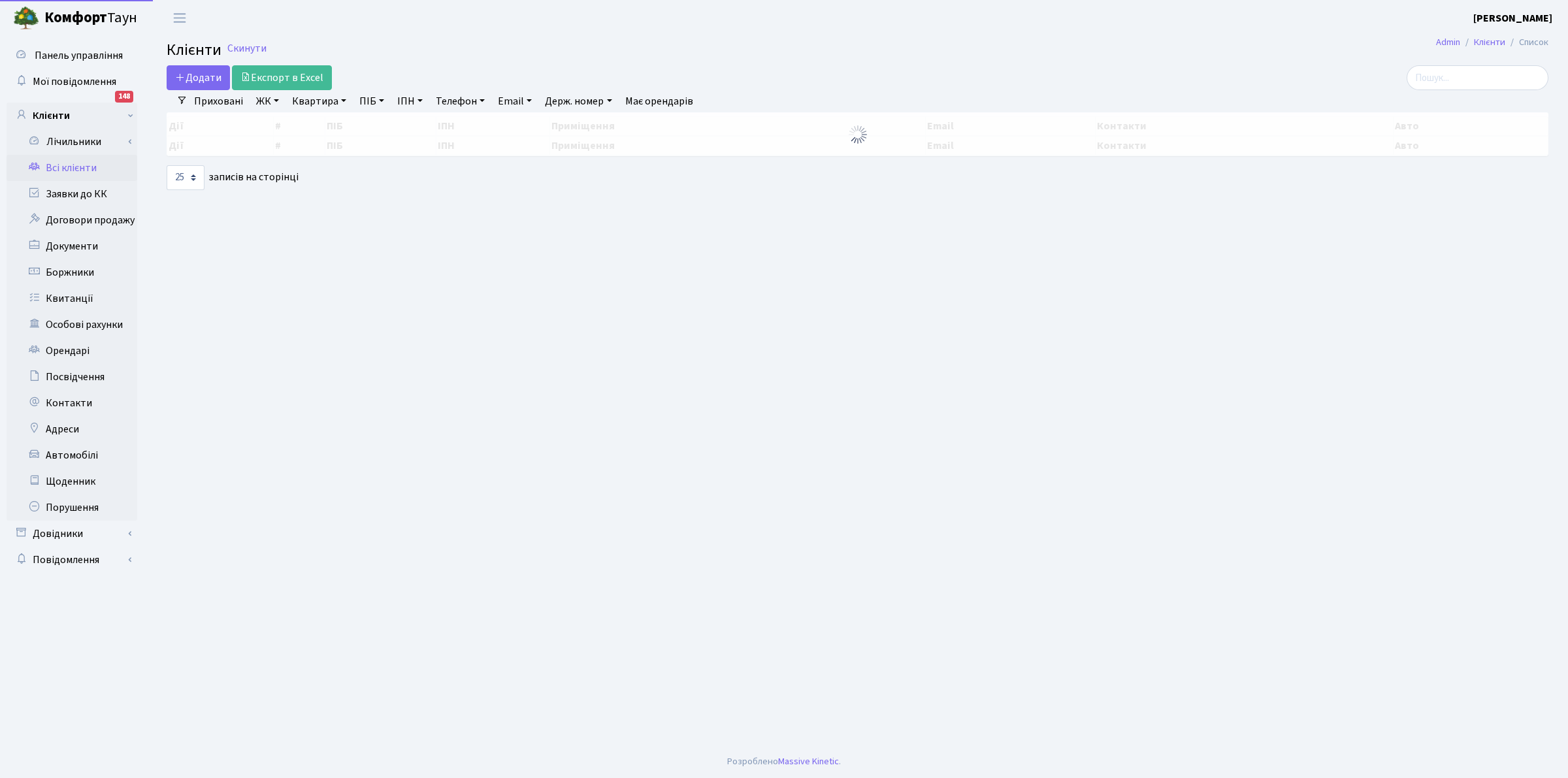
select select "25"
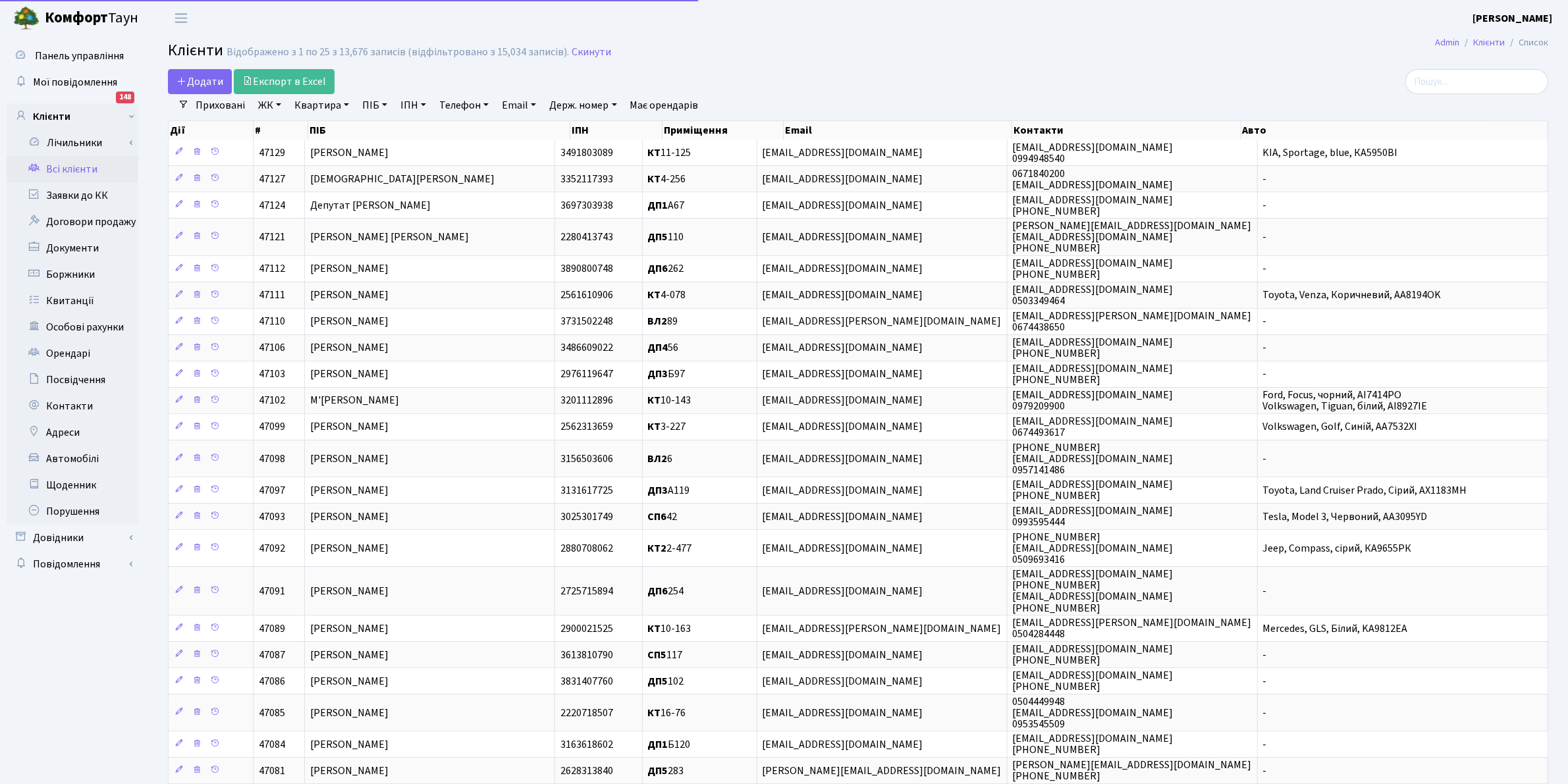
click at [324, 101] on link "Квартира" at bounding box center [322, 105] width 66 height 22
click at [367, 107] on link "ПІБ" at bounding box center [374, 105] width 35 height 22
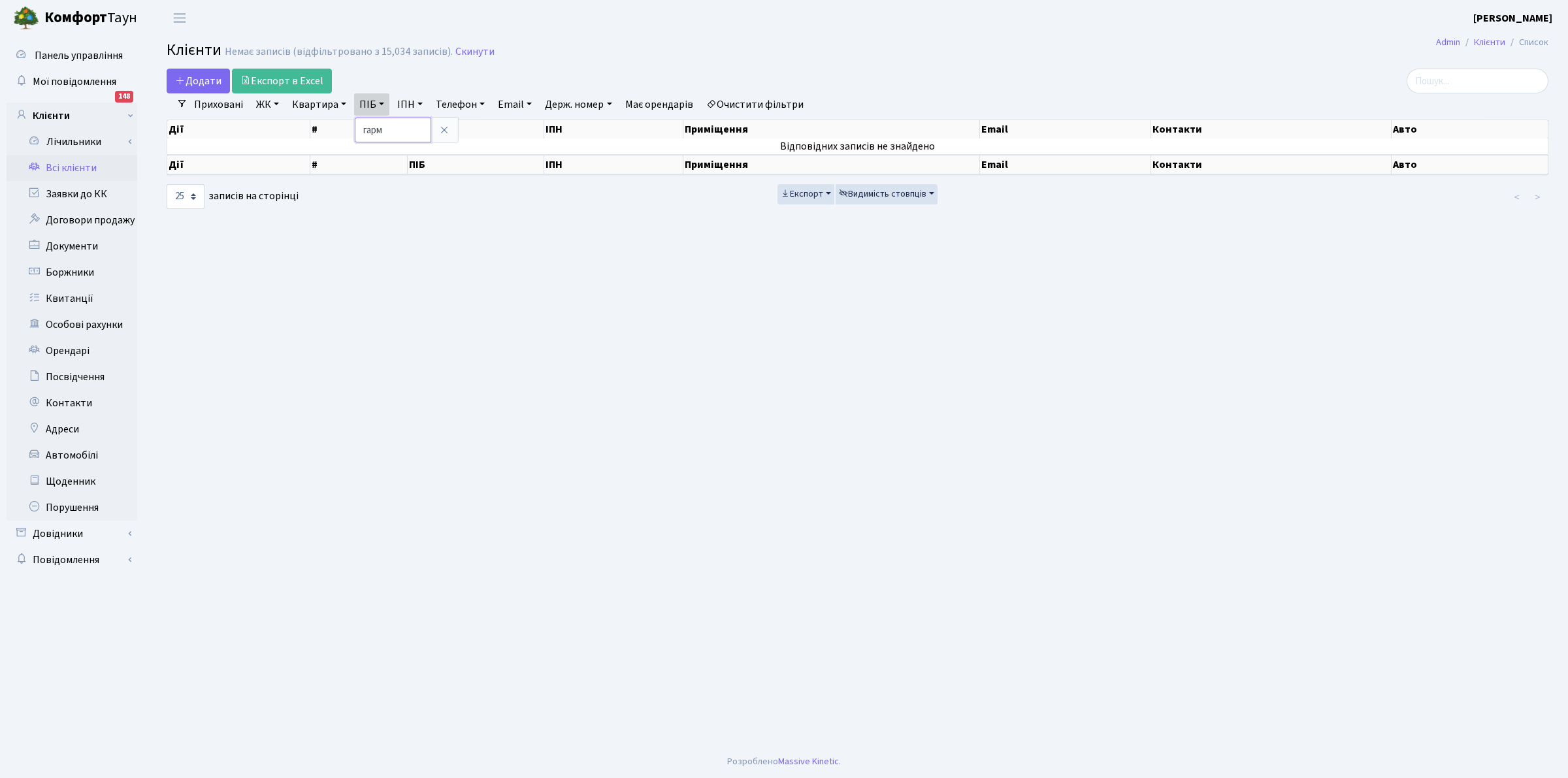
type input "гарм"
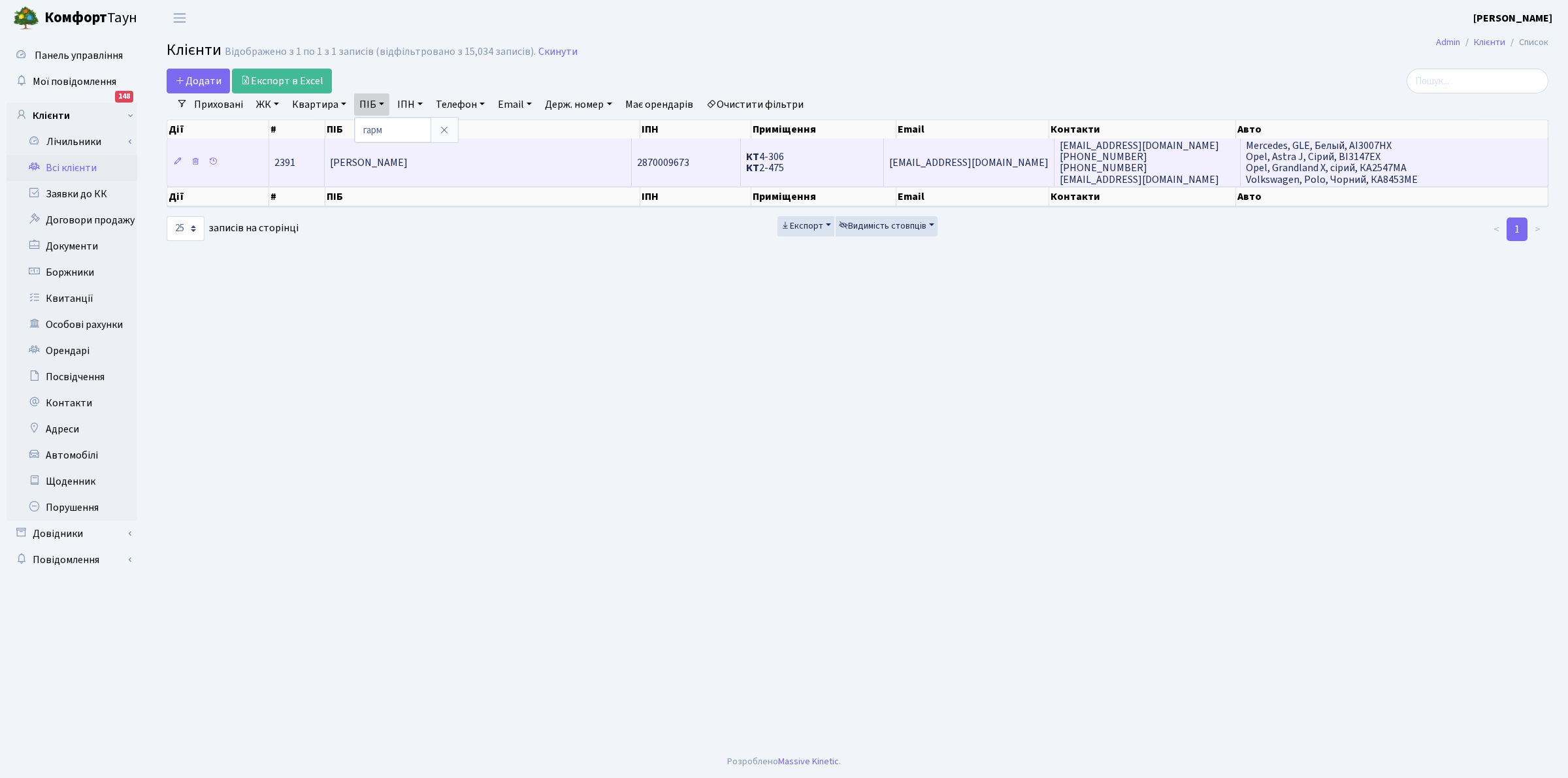
click at [405, 158] on span "[PERSON_NAME]" at bounding box center [368, 163] width 78 height 15
